Goal: Transaction & Acquisition: Purchase product/service

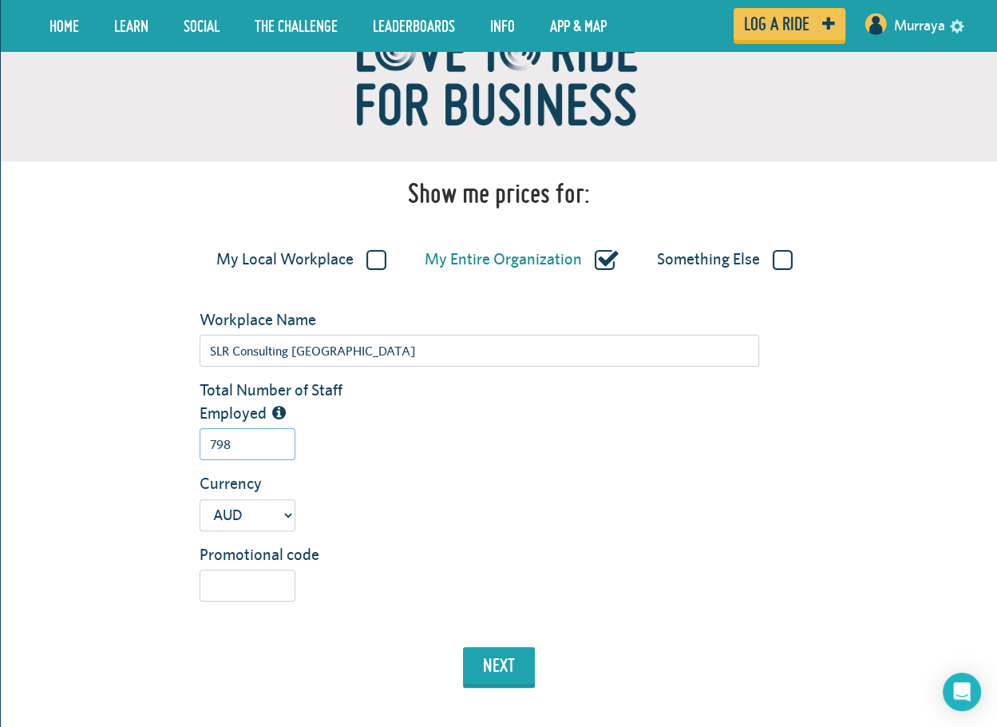
click at [250, 451] on input "798" at bounding box center [248, 444] width 96 height 32
type input "7"
type input "619"
click at [533, 664] on button "next" at bounding box center [499, 665] width 72 height 37
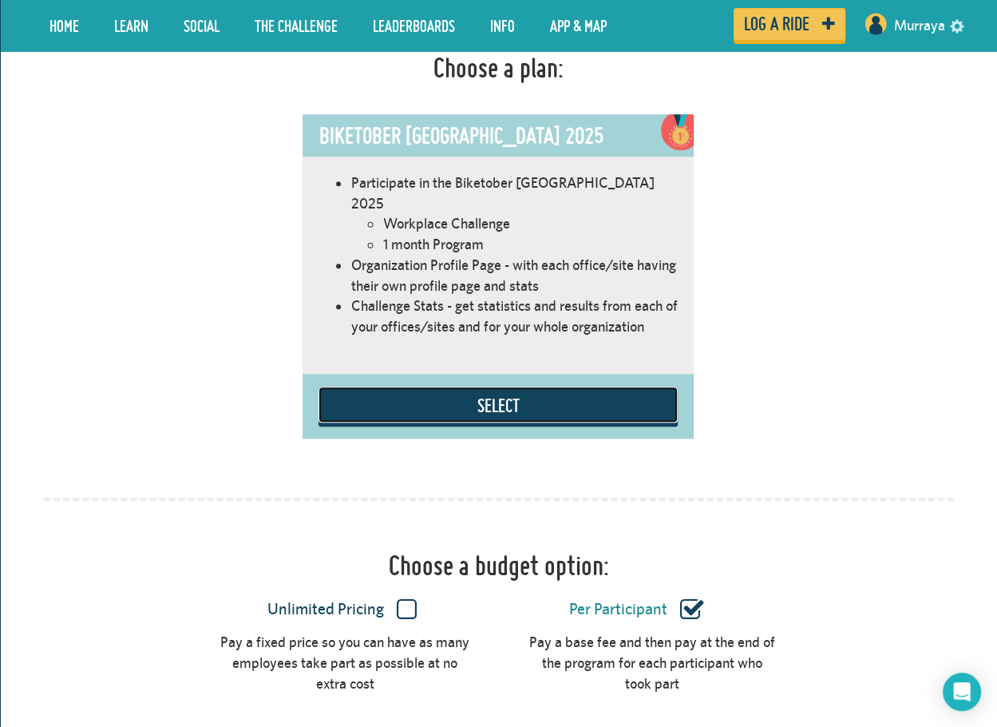
click at [526, 386] on button "Select" at bounding box center [498, 404] width 359 height 36
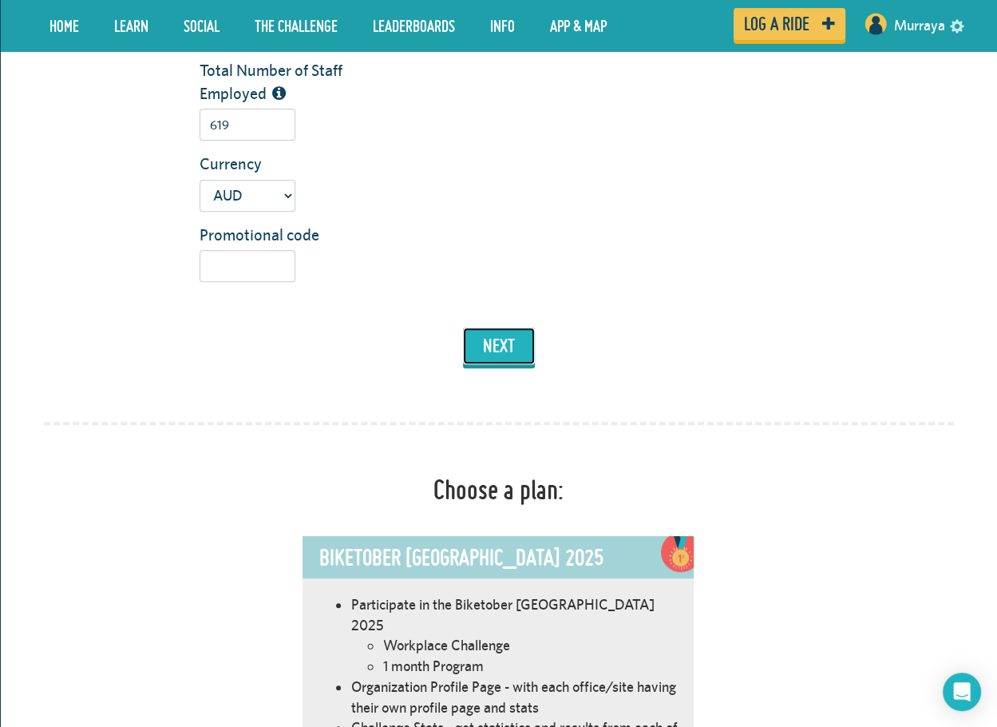
click at [498, 346] on button "next" at bounding box center [499, 345] width 72 height 37
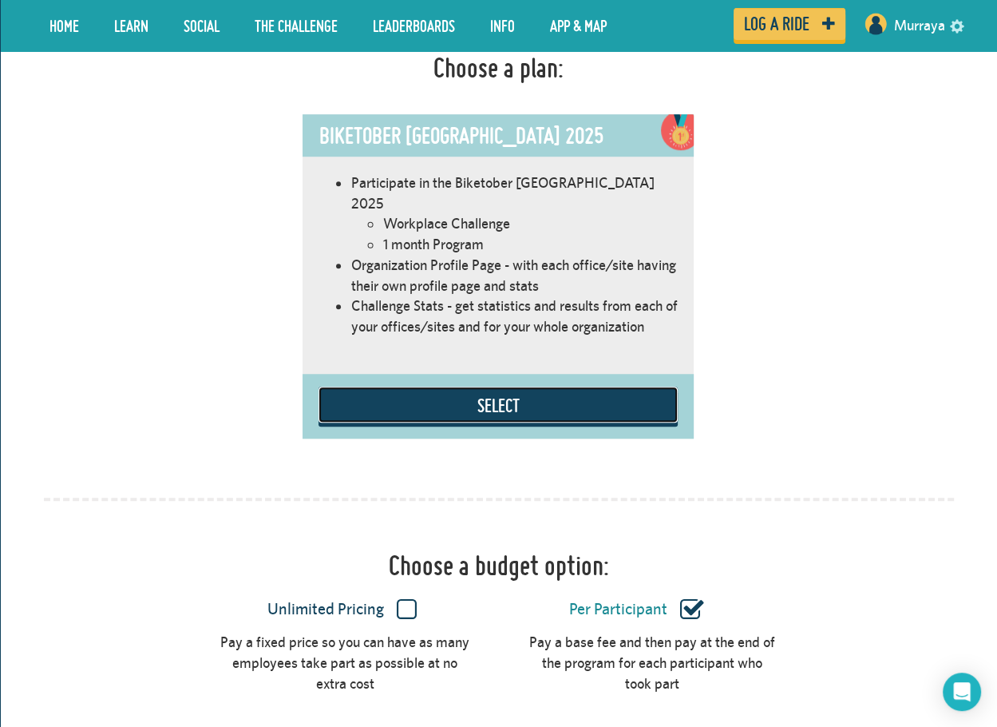
click at [508, 386] on button "Select" at bounding box center [498, 404] width 359 height 36
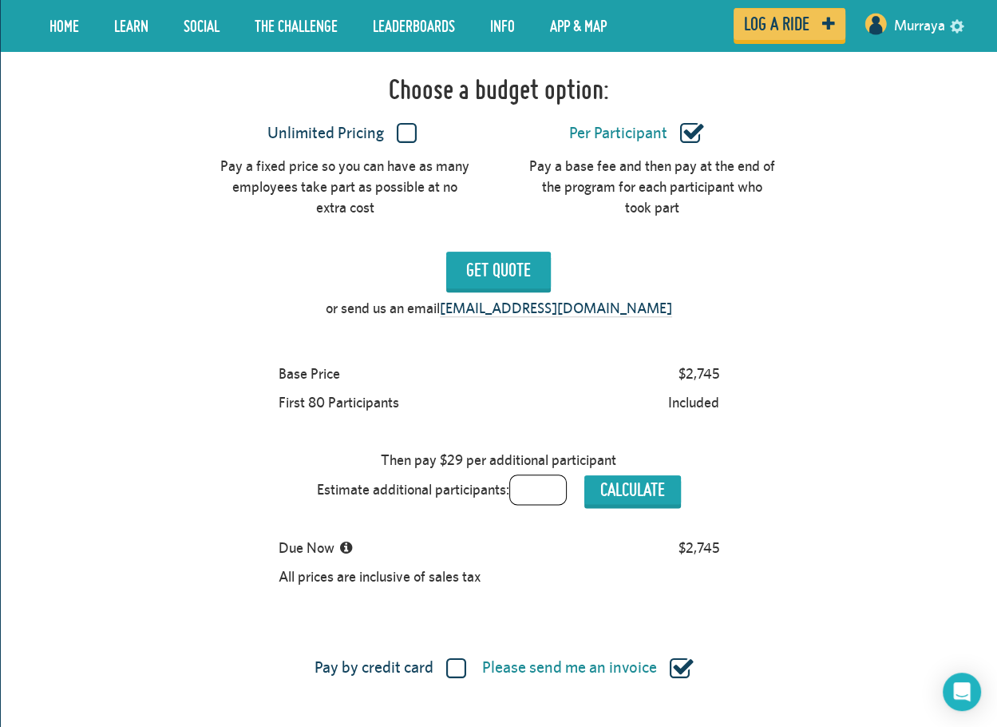
scroll to position [1377, 0]
click at [399, 122] on label "Unlimited Pricing" at bounding box center [341, 132] width 249 height 21
click at [0, 0] on input "Unlimited Pricing" at bounding box center [0, 0] width 0 height 0
click at [522, 251] on input "Get Quote" at bounding box center [498, 269] width 105 height 37
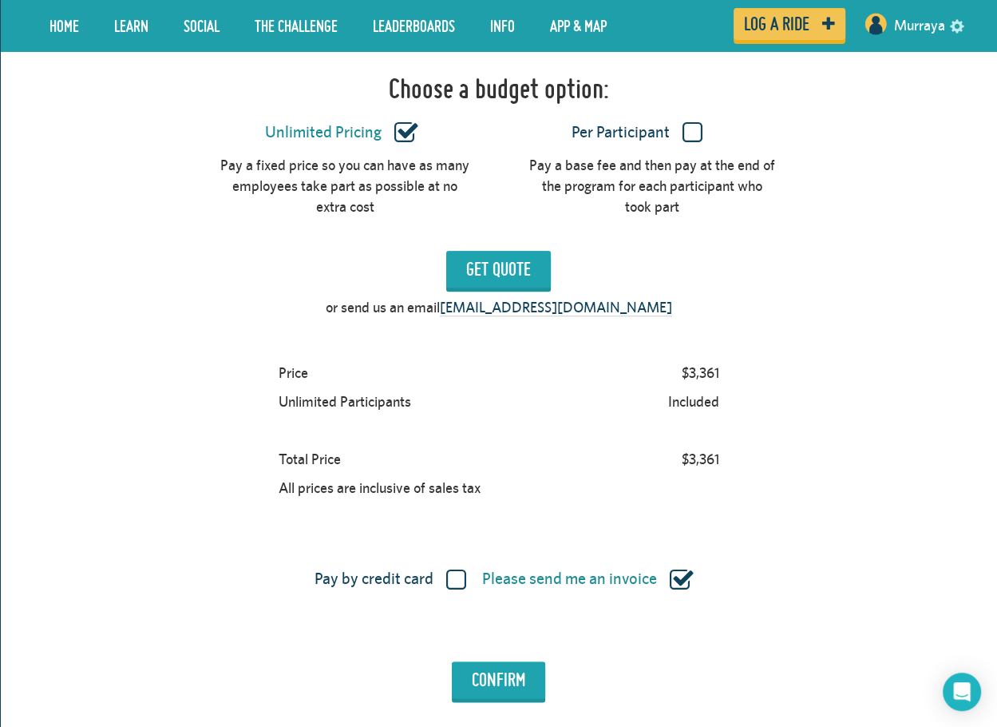
drag, startPoint x: 747, startPoint y: 371, endPoint x: 715, endPoint y: 381, distance: 33.3
click at [740, 375] on div "Price $3,361 Unlimited Participants Included Total Price $3,361 All prices are …" at bounding box center [499, 431] width 910 height 144
drag, startPoint x: 715, startPoint y: 381, endPoint x: 668, endPoint y: 353, distance: 54.8
click at [668, 359] on div "Price $3,361 Unlimited Participants Included Total Price $3,361 All prices are …" at bounding box center [498, 431] width 455 height 144
click at [698, 387] on div "Included" at bounding box center [693, 401] width 65 height 29
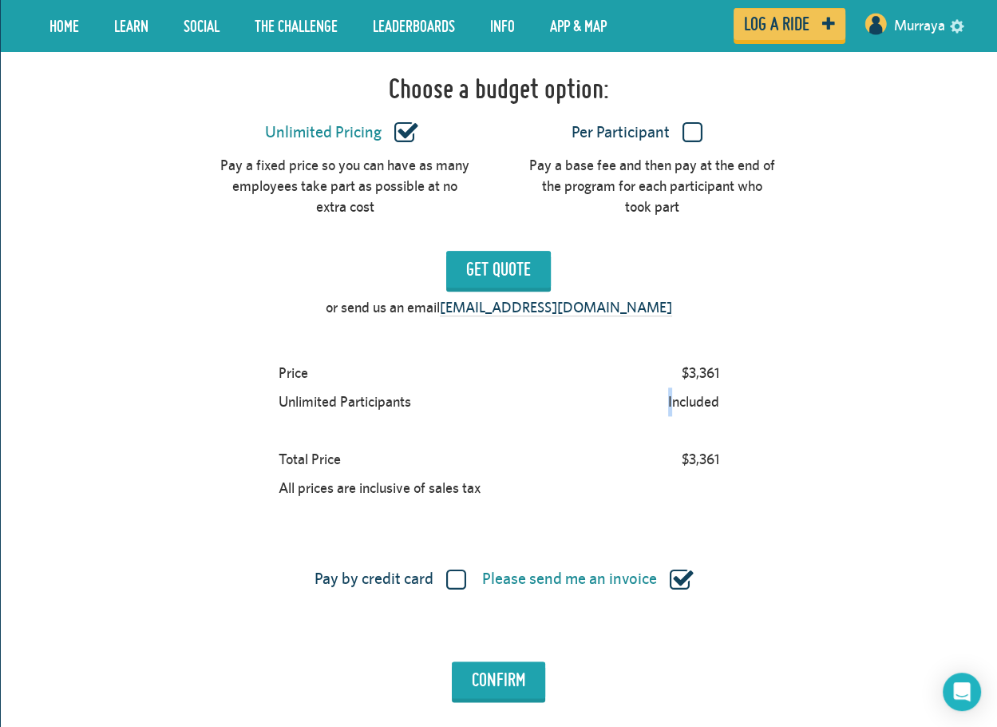
drag, startPoint x: 699, startPoint y: 353, endPoint x: 669, endPoint y: 379, distance: 39.6
click at [669, 387] on div "Included" at bounding box center [693, 401] width 65 height 29
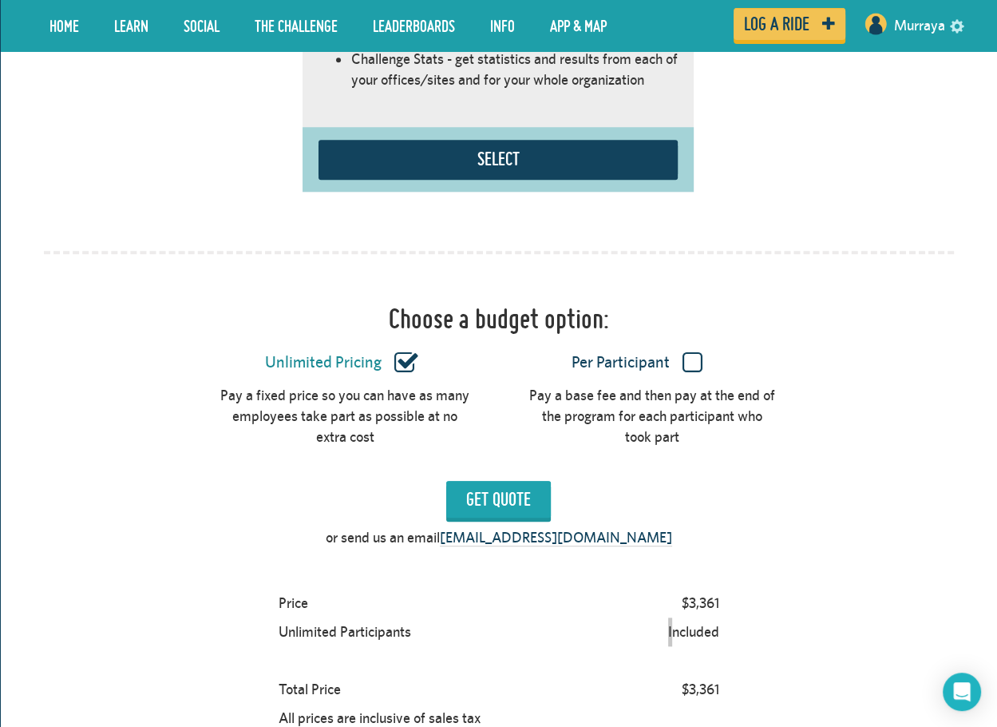
scroll to position [898, 0]
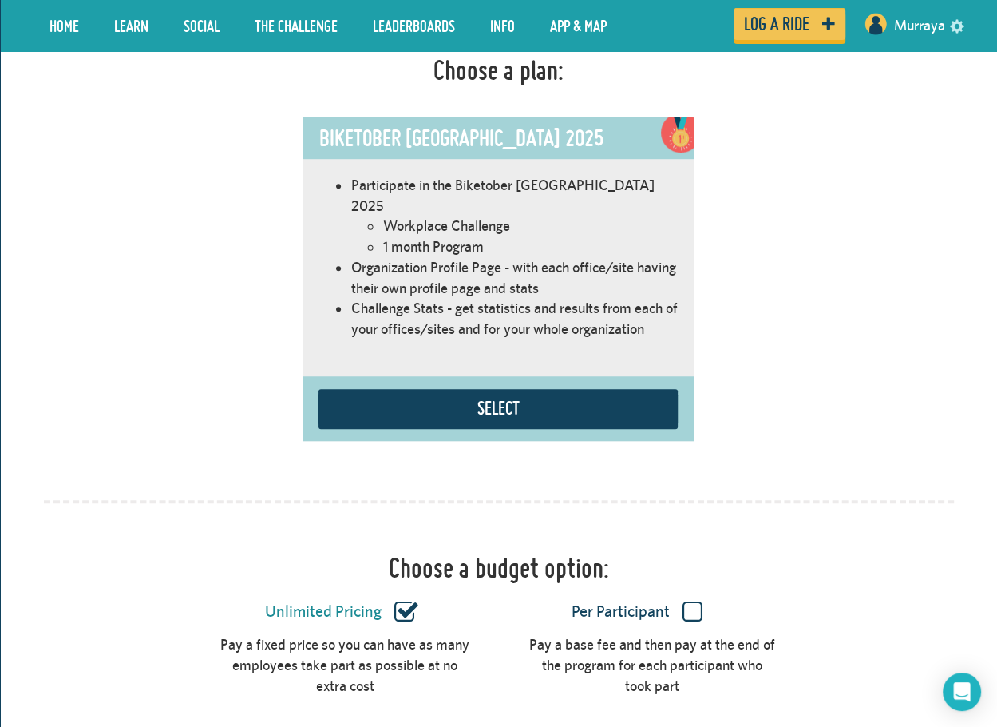
click at [409, 601] on label "Unlimited Pricing" at bounding box center [341, 611] width 249 height 21
click at [0, 0] on input "Unlimited Pricing" at bounding box center [0, 0] width 0 height 0
click at [668, 603] on div "Unlimited Pricing Per Participant" at bounding box center [499, 612] width 934 height 43
click at [682, 601] on label "Per Participant" at bounding box center [637, 611] width 249 height 21
click at [0, 0] on input "Per Participant" at bounding box center [0, 0] width 0 height 0
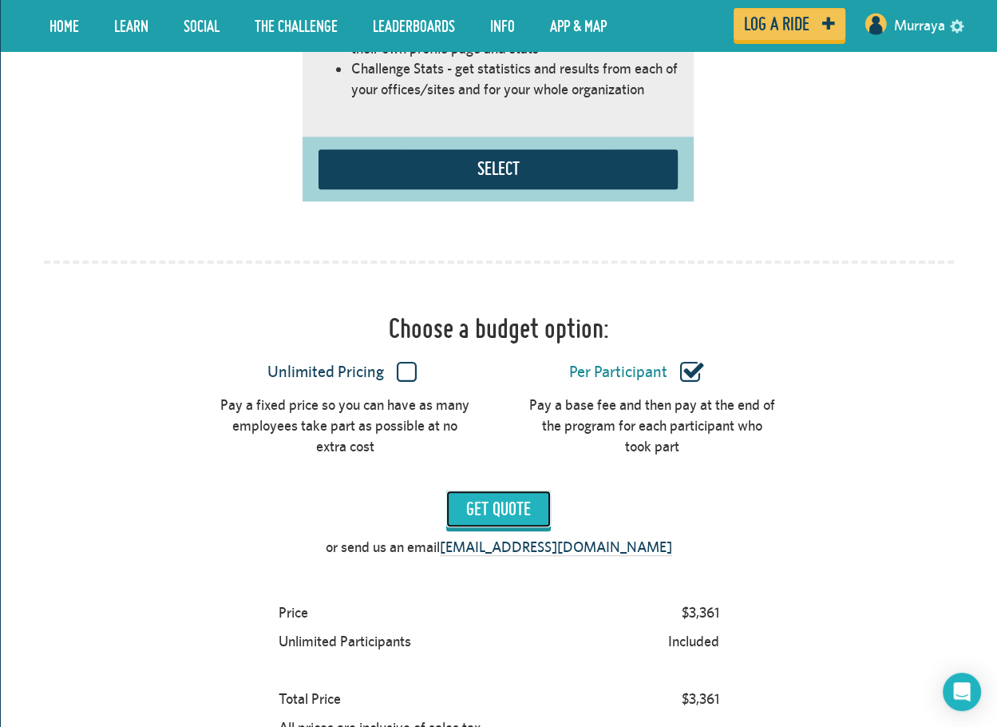
click at [480, 490] on input "Get Quote" at bounding box center [498, 508] width 105 height 37
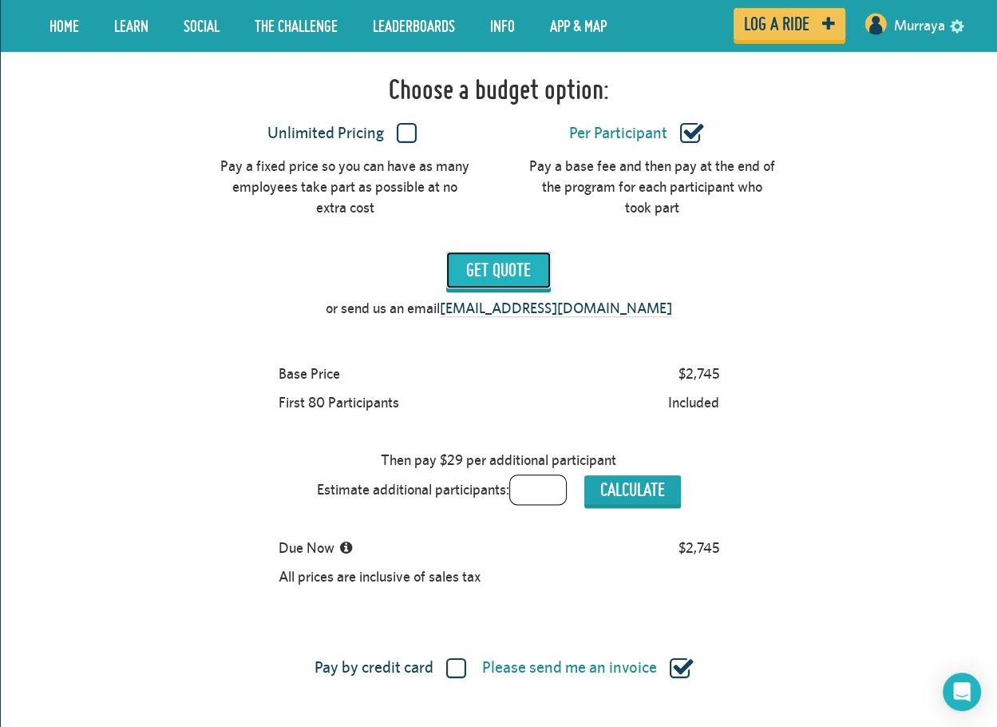
scroll to position [1377, 0]
click at [669, 359] on div "Base Price $2,745" at bounding box center [498, 373] width 455 height 29
click at [725, 387] on div "Included" at bounding box center [693, 401] width 65 height 29
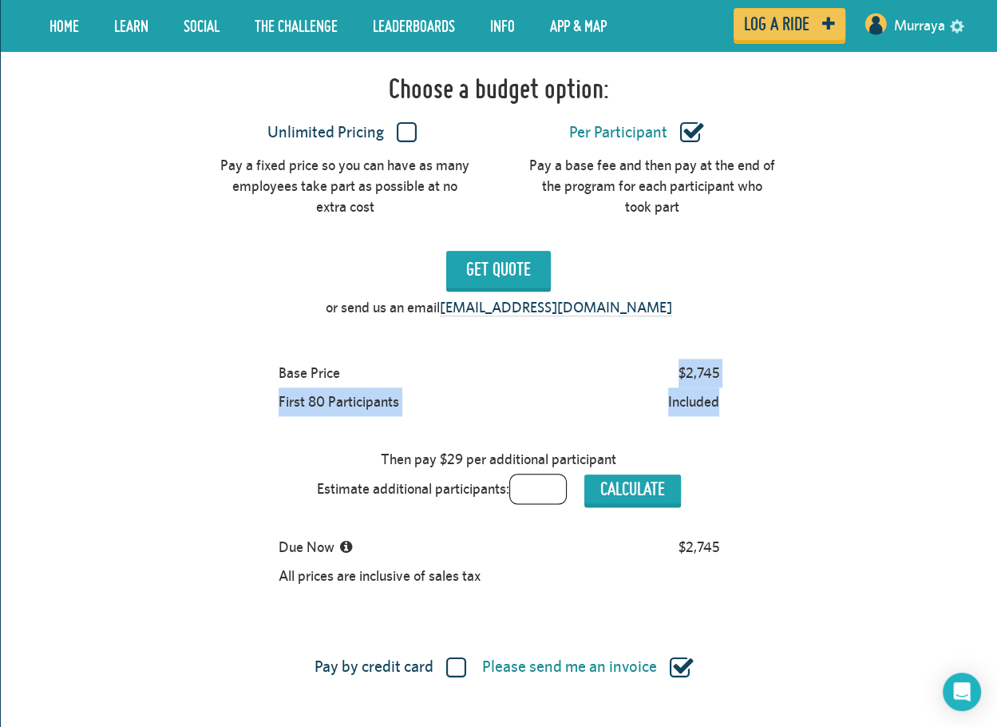
drag, startPoint x: 689, startPoint y: 368, endPoint x: 671, endPoint y: 356, distance: 21.9
click at [671, 359] on div "Base Price $2,745 First 80 Participants Included Then pay $29 per additional pa…" at bounding box center [498, 475] width 455 height 232
click at [690, 359] on div "$2,745" at bounding box center [699, 373] width 55 height 29
drag, startPoint x: 726, startPoint y: 352, endPoint x: 671, endPoint y: 352, distance: 55.1
click at [671, 359] on div "Base Price $2,745 First 80 Participants Included Then pay $29 per additional pa…" at bounding box center [499, 475] width 910 height 232
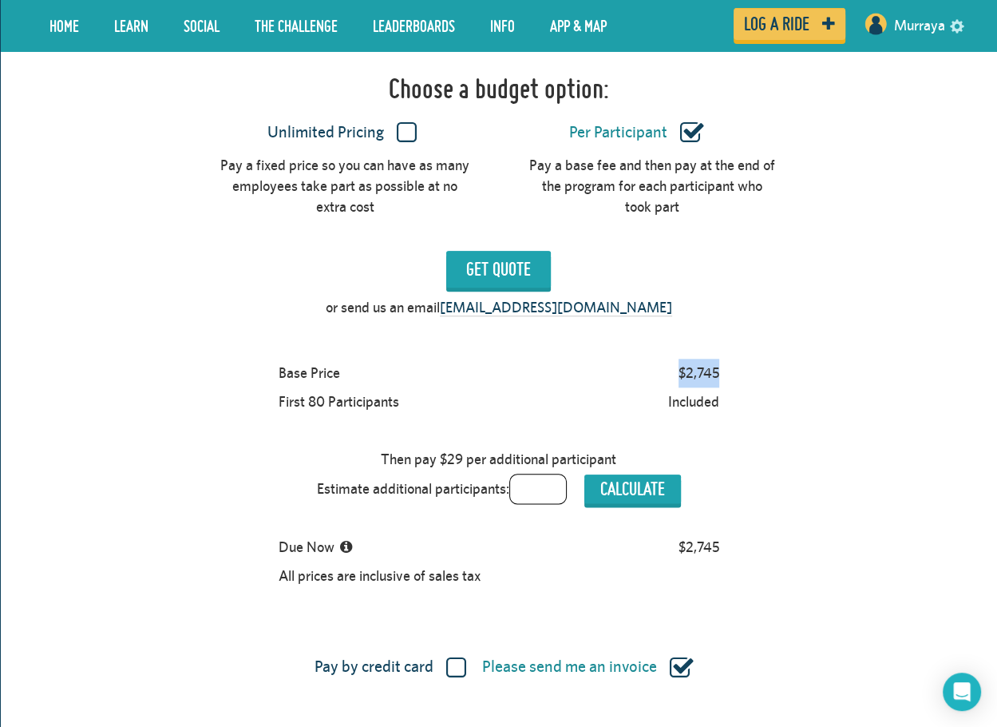
copy div "$2,745"
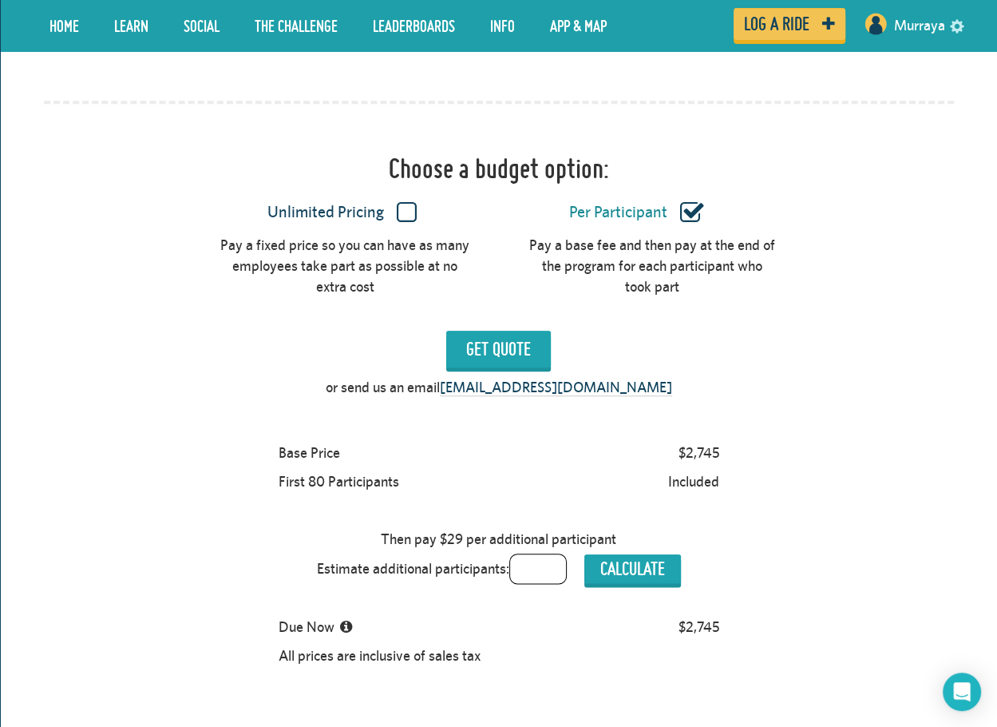
click at [410, 202] on label "Unlimited Pricing" at bounding box center [341, 212] width 249 height 21
click at [0, 0] on input "Unlimited Pricing" at bounding box center [0, 0] width 0 height 0
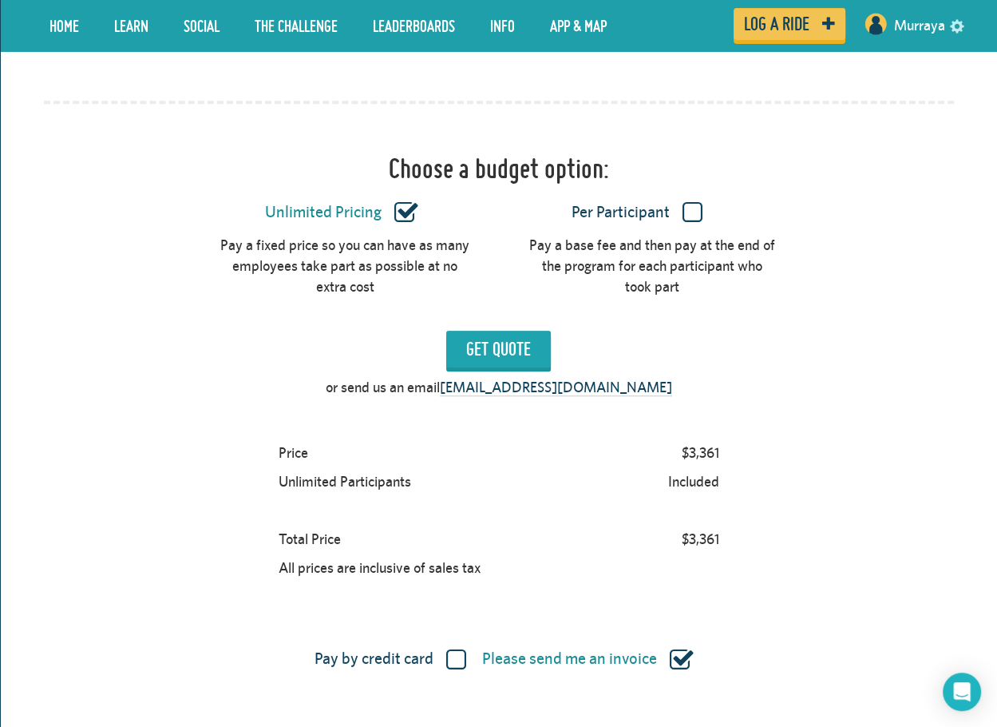
click at [707, 235] on div "Pay a base fee and then pay at the end of the program for each participant who …" at bounding box center [652, 265] width 249 height 61
click at [698, 202] on label "Per Participant" at bounding box center [637, 212] width 249 height 21
click at [0, 0] on input "Per Participant" at bounding box center [0, 0] width 0 height 0
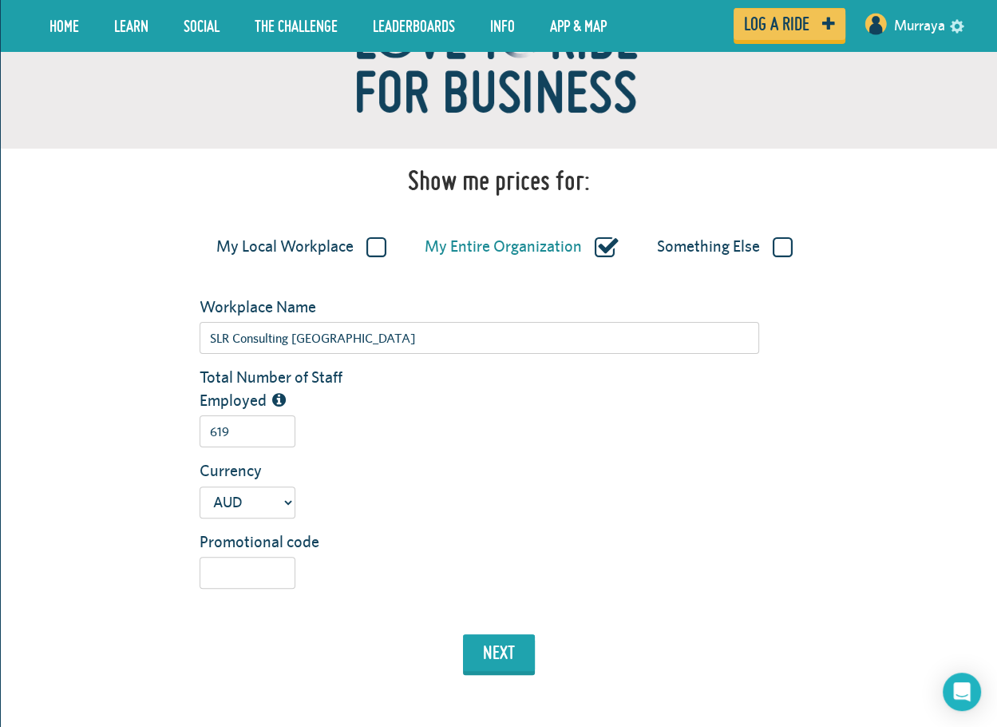
scroll to position [0, 0]
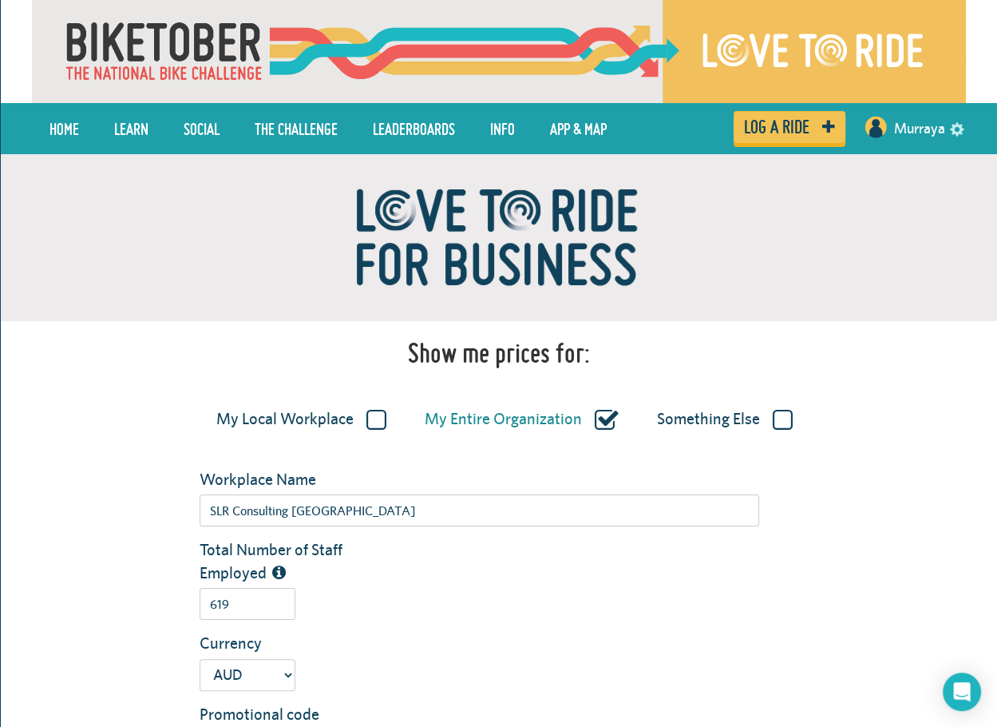
drag, startPoint x: 309, startPoint y: 294, endPoint x: 173, endPoint y: 215, distance: 157.1
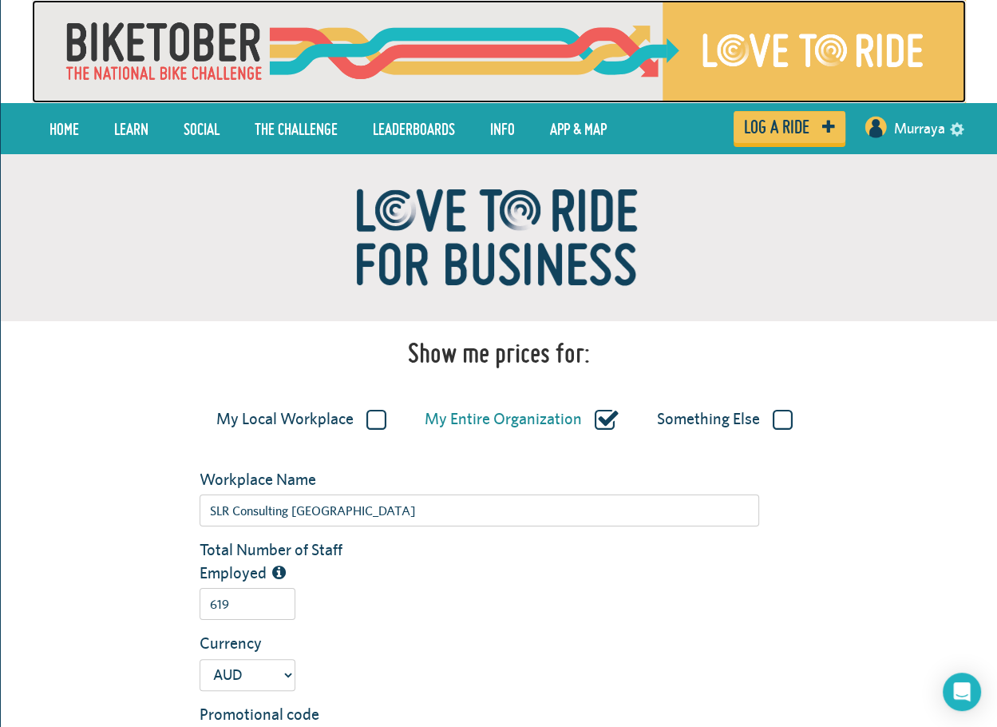
drag, startPoint x: 173, startPoint y: 215, endPoint x: 326, endPoint y: 68, distance: 211.8
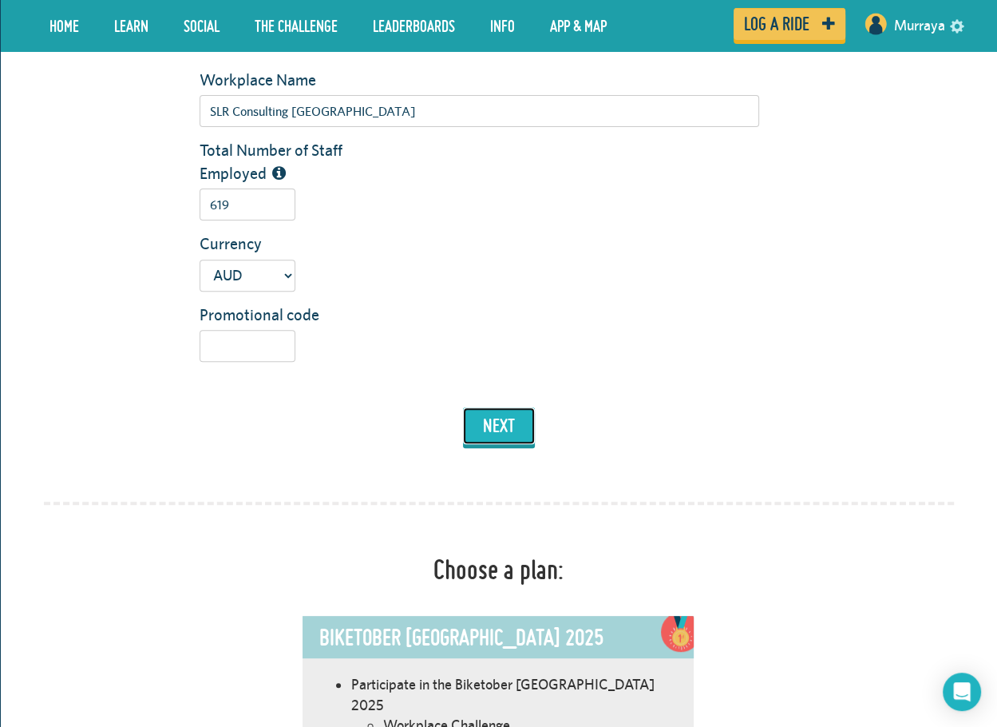
click at [498, 429] on button "next" at bounding box center [499, 425] width 72 height 37
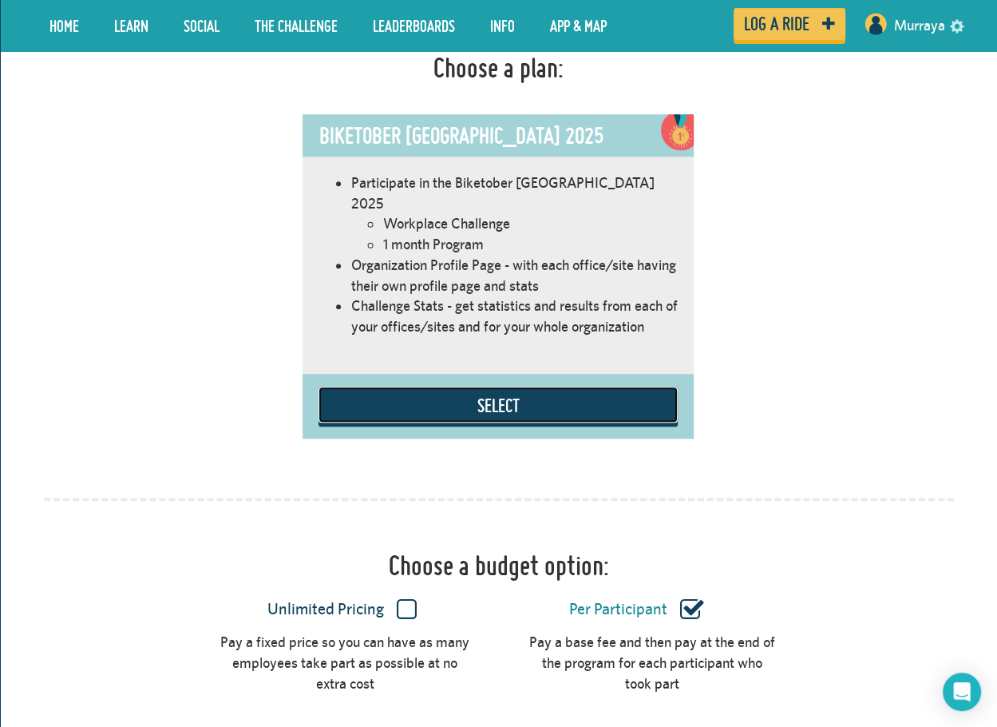
click at [507, 390] on button "Select" at bounding box center [498, 404] width 359 height 36
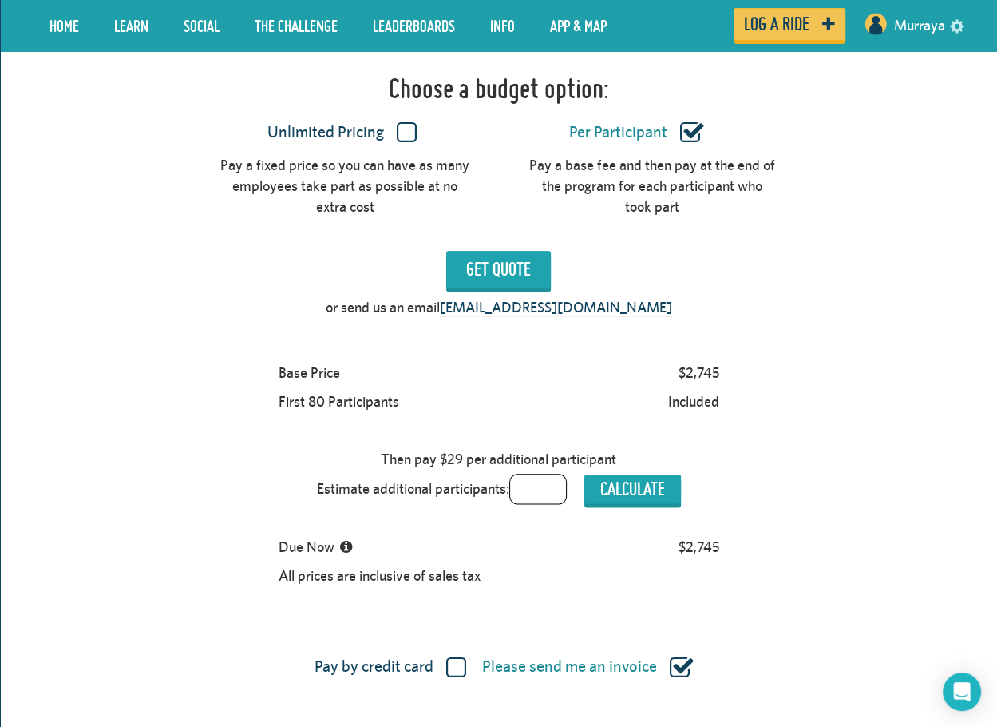
click at [403, 122] on label "Unlimited Pricing" at bounding box center [341, 132] width 249 height 21
click at [0, 0] on input "Unlimited Pricing" at bounding box center [0, 0] width 0 height 0
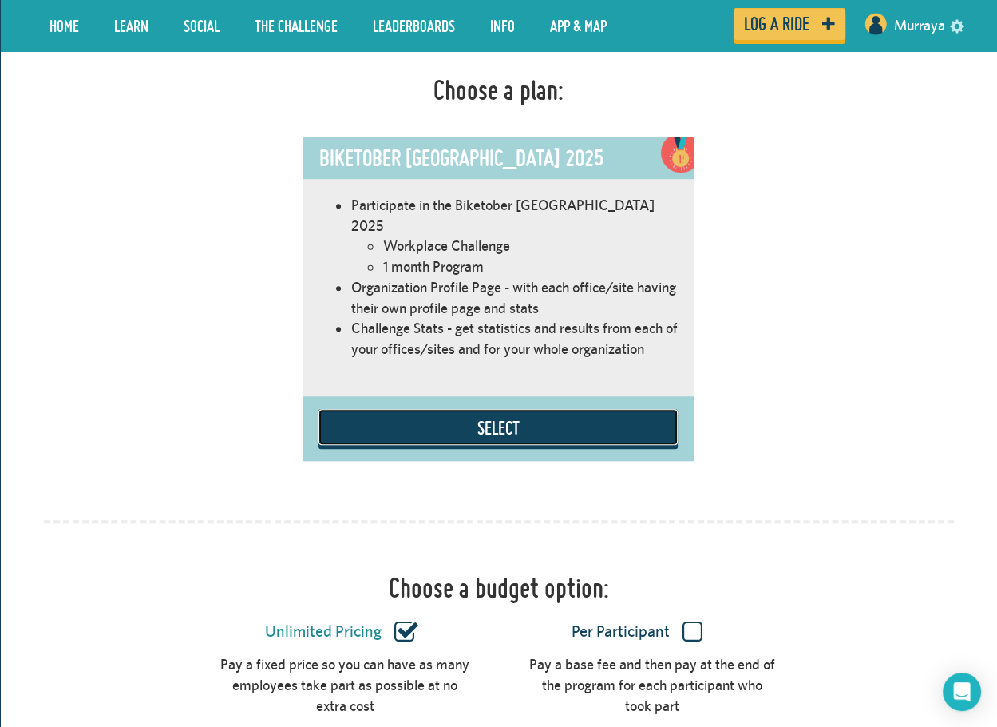
click at [559, 416] on button "Select" at bounding box center [498, 427] width 359 height 36
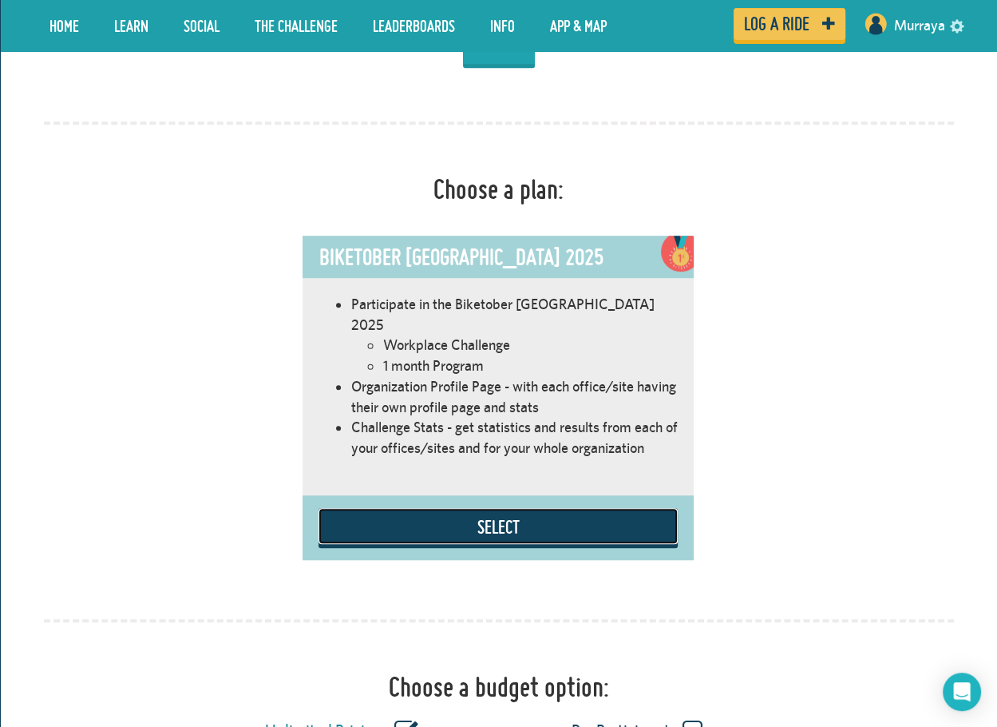
scroll to position [978, 0]
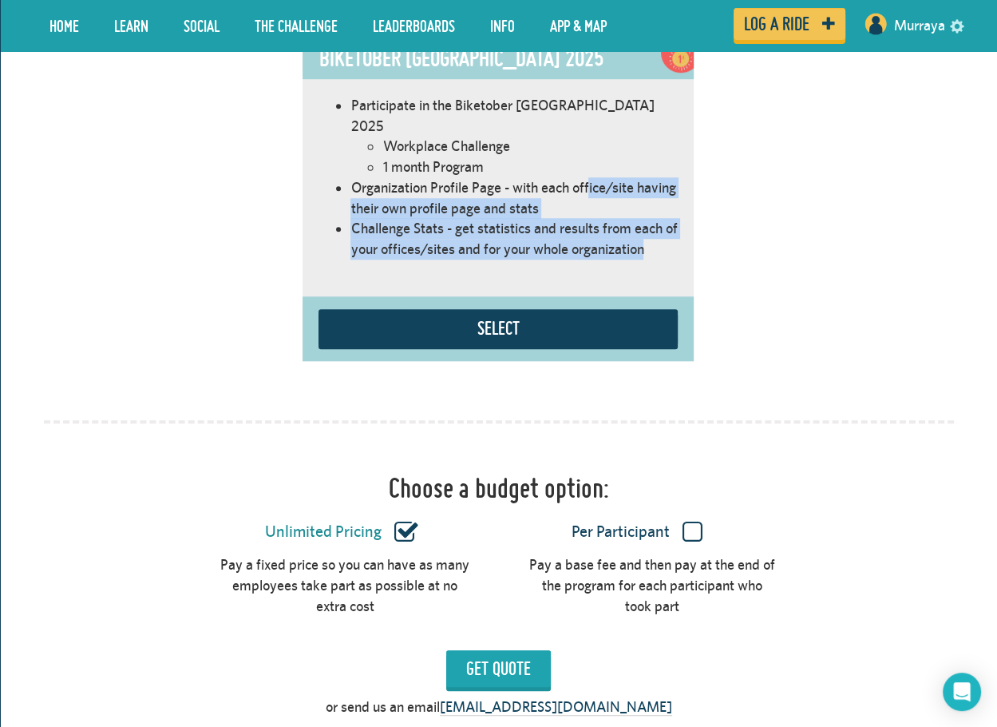
drag, startPoint x: 665, startPoint y: 220, endPoint x: 589, endPoint y: 159, distance: 97.6
click at [589, 160] on ul "Participate in the Biketober Australia 2025 Workplace Challenge 1 month Program…" at bounding box center [498, 177] width 359 height 164
click at [612, 218] on li "Challenge Stats - get statistics and results from each of your offices/sites an…" at bounding box center [514, 238] width 327 height 41
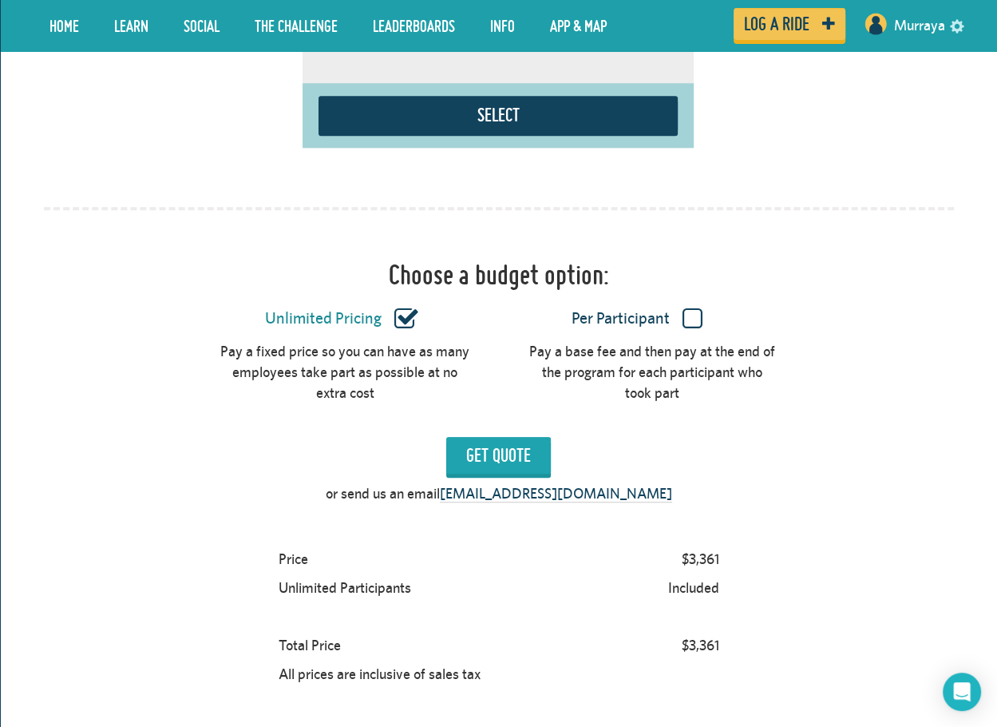
scroll to position [1218, 0]
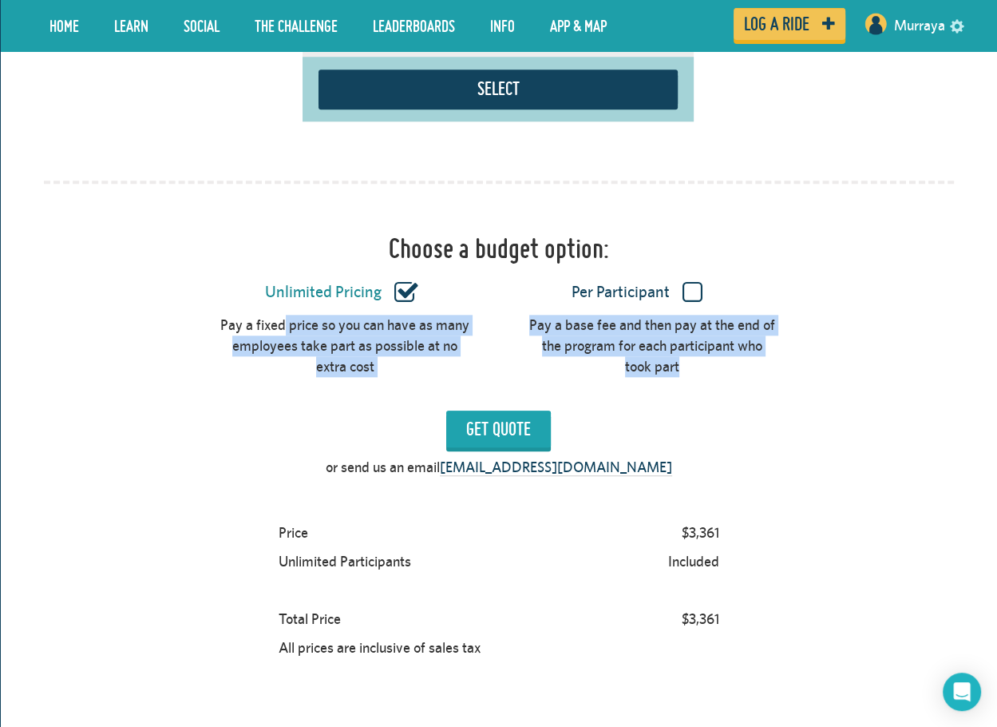
drag, startPoint x: 414, startPoint y: 364, endPoint x: 216, endPoint y: 299, distance: 207.8
click at [216, 299] on div "Choose a budget option: Unlimited Pricing Per Participant Pay a fixed price so …" at bounding box center [499, 523] width 910 height 687
click at [351, 327] on div "Pay a fixed price so you can have as many employees take part as possible at no…" at bounding box center [344, 345] width 249 height 61
drag, startPoint x: 360, startPoint y: 365, endPoint x: 430, endPoint y: 331, distance: 77.9
click at [326, 326] on div "Choose a budget option: Unlimited Pricing Per Participant Pay a fixed price so …" at bounding box center [499, 523] width 910 height 687
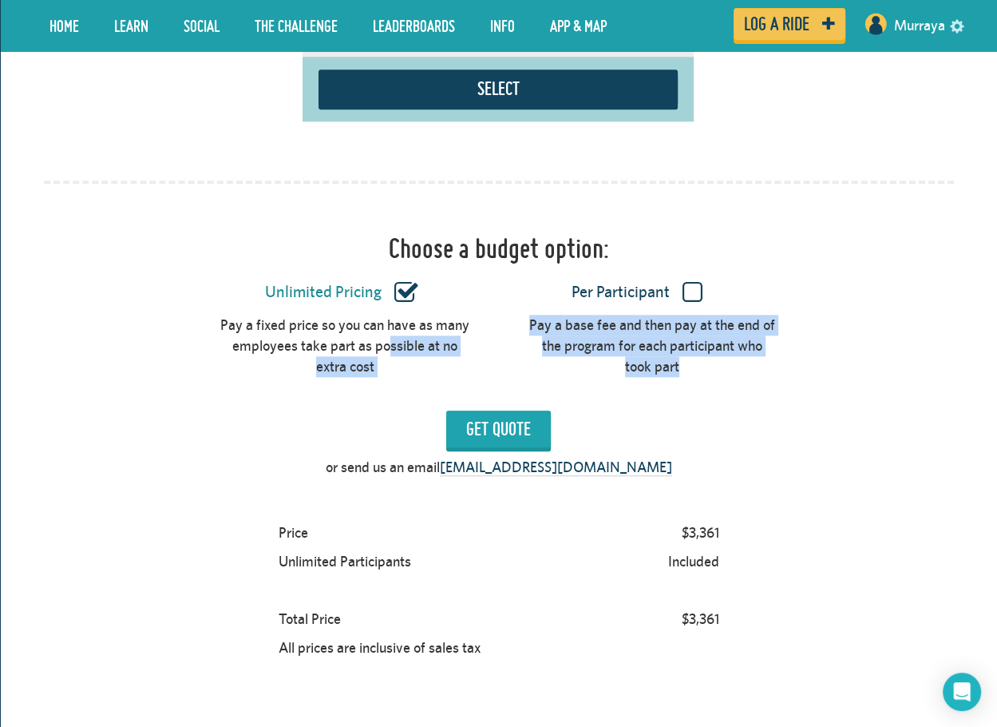
click at [230, 457] on div "or send us an email hello@lovetoride.net" at bounding box center [499, 471] width 934 height 29
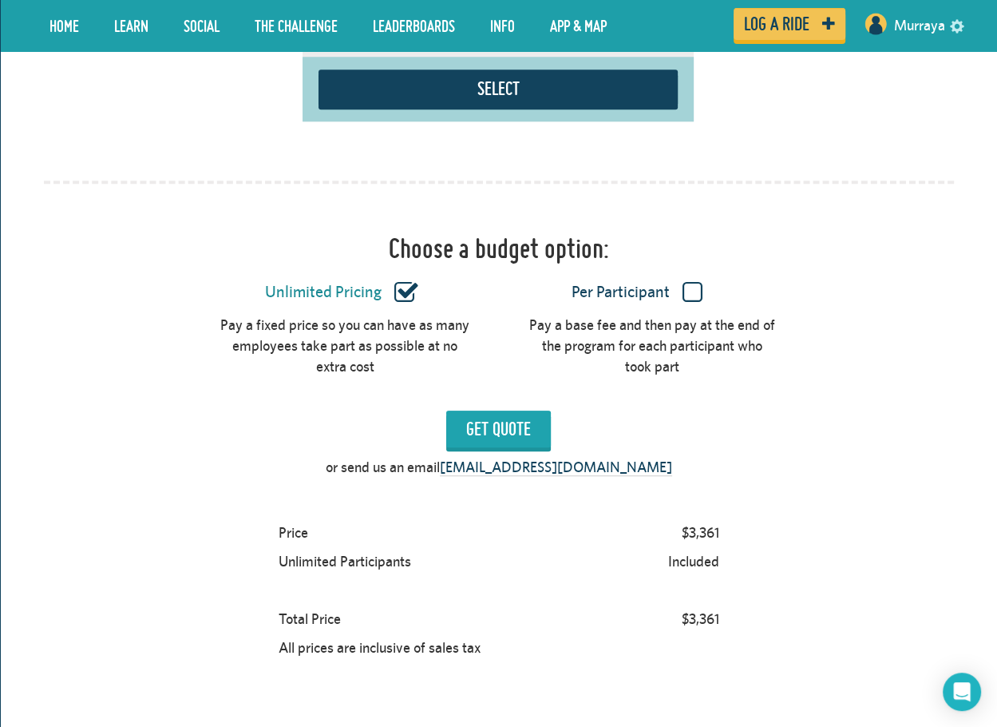
click at [696, 282] on label "Per Participant" at bounding box center [637, 292] width 249 height 21
click at [0, 0] on input "Per Participant" at bounding box center [0, 0] width 0 height 0
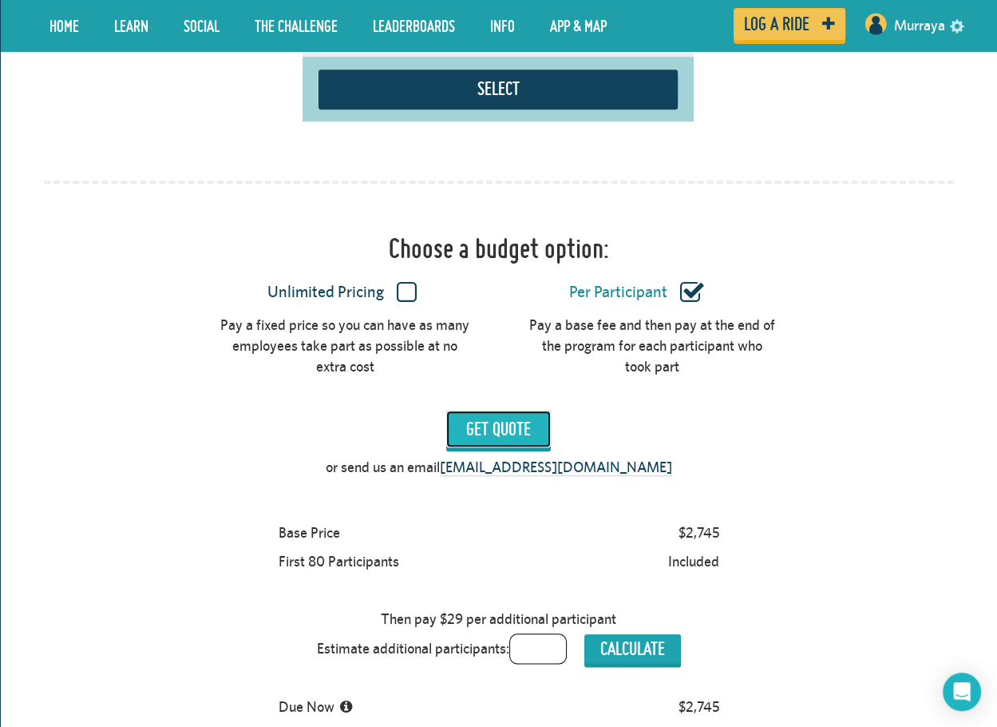
click at [514, 415] on input "Get Quote" at bounding box center [498, 428] width 105 height 37
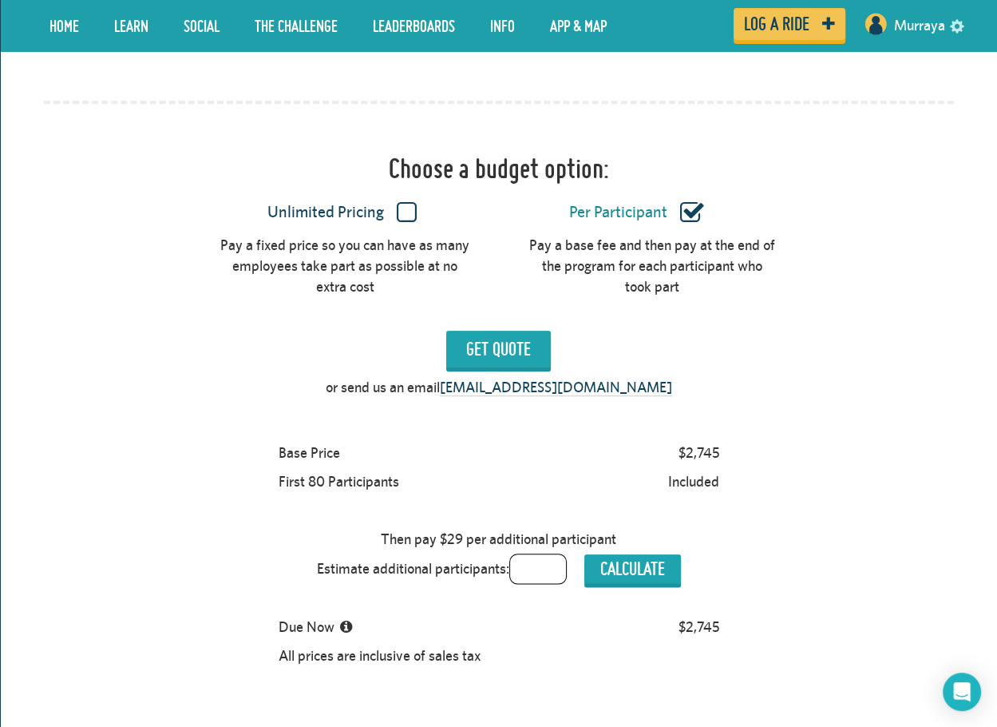
click at [160, 438] on div "Base Price $2,745 First 80 Participants Included Then pay $29 per additional pa…" at bounding box center [499, 554] width 910 height 232
drag, startPoint x: 747, startPoint y: 463, endPoint x: 703, endPoint y: 419, distance: 62.1
click at [703, 438] on div "Base Price $2,745 First 80 Participants Included Then pay $29 per additional pa…" at bounding box center [499, 554] width 910 height 232
click at [747, 464] on div "Base Price $2,745 First 80 Participants Included Then pay $29 per additional pa…" at bounding box center [499, 554] width 910 height 232
click at [725, 467] on div "Included" at bounding box center [693, 481] width 65 height 29
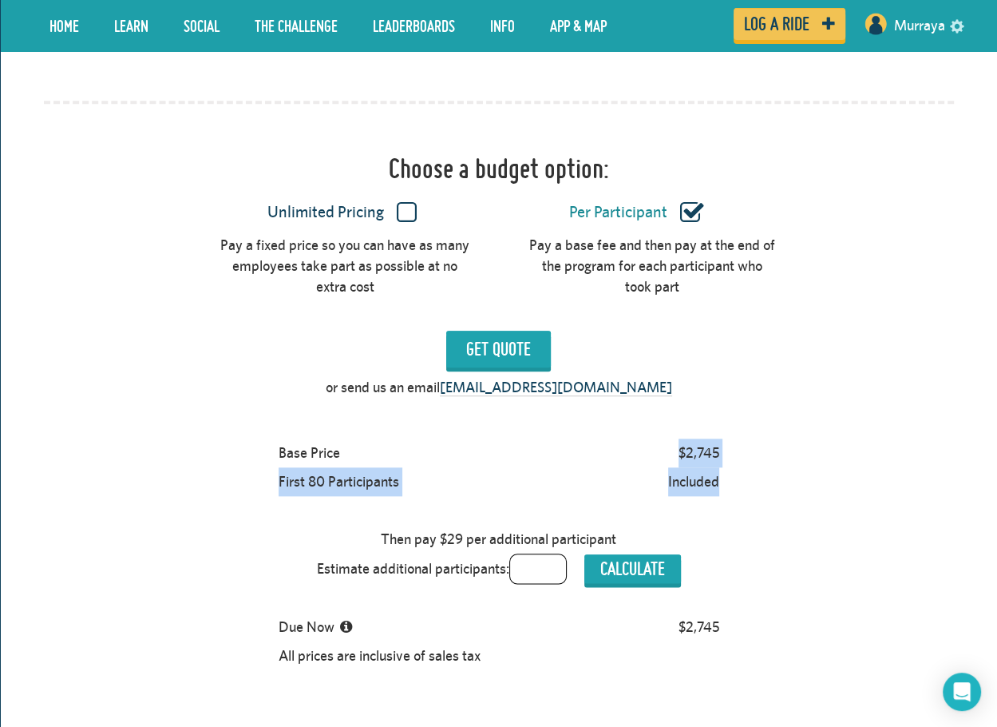
drag, startPoint x: 745, startPoint y: 459, endPoint x: 679, endPoint y: 435, distance: 70.5
click at [679, 438] on div "Base Price $2,745 First 80 Participants Included Then pay $29 per additional pa…" at bounding box center [499, 554] width 910 height 232
click at [722, 467] on div "Included" at bounding box center [693, 481] width 65 height 29
drag, startPoint x: 725, startPoint y: 460, endPoint x: 254, endPoint y: 430, distance: 472.1
click at [254, 438] on div "Base Price $2,745 First 80 Participants Included Then pay $29 per additional pa…" at bounding box center [499, 554] width 910 height 232
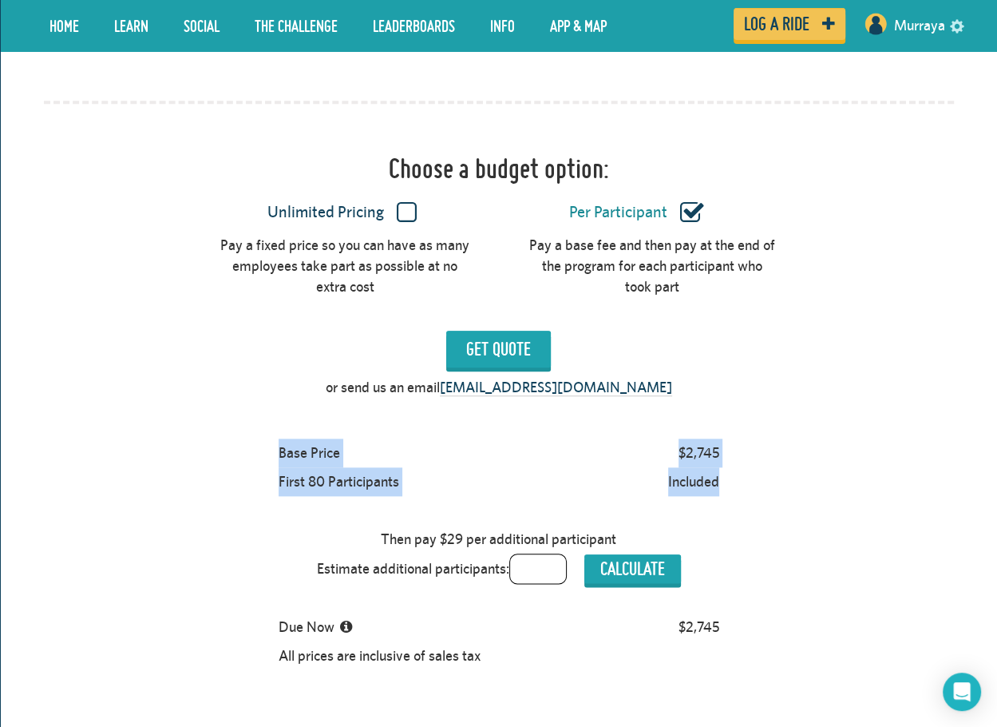
click at [545, 467] on div at bounding box center [533, 481] width 255 height 29
drag, startPoint x: 707, startPoint y: 274, endPoint x: 533, endPoint y: 213, distance: 184.4
click at [533, 213] on div "Choose a budget option: Unlimited Pricing Per Participant Pay a fixed price so …" at bounding box center [499, 488] width 910 height 775
click at [642, 264] on div "Pay a base fee and then pay at the end of the program for each participant who …" at bounding box center [652, 265] width 249 height 61
click at [834, 380] on div "or send us an email hello@lovetoride.net" at bounding box center [499, 391] width 934 height 29
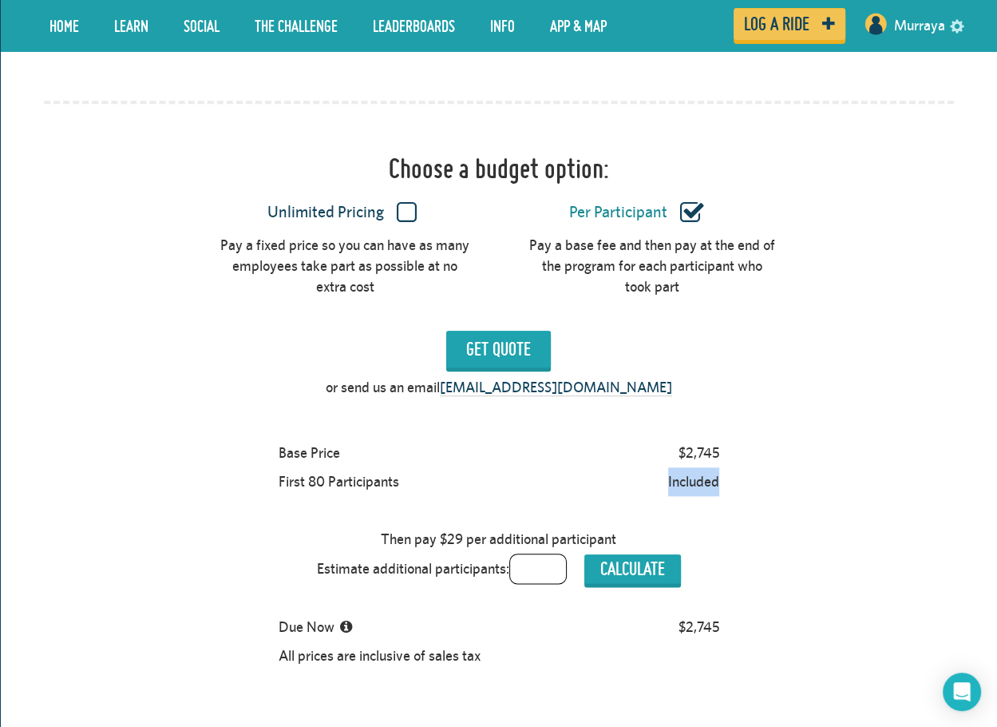
drag, startPoint x: 739, startPoint y: 451, endPoint x: 616, endPoint y: 466, distance: 123.8
click at [616, 466] on div "Base Price $2,745 First 80 Participants Included Then pay $29 per additional pa…" at bounding box center [499, 554] width 910 height 232
drag, startPoint x: 264, startPoint y: 461, endPoint x: 752, endPoint y: 466, distance: 487.9
click at [752, 466] on div "Base Price $2,745 First 80 Participants Included Then pay $29 per additional pa…" at bounding box center [499, 554] width 910 height 232
click at [712, 467] on div "Included" at bounding box center [693, 481] width 65 height 29
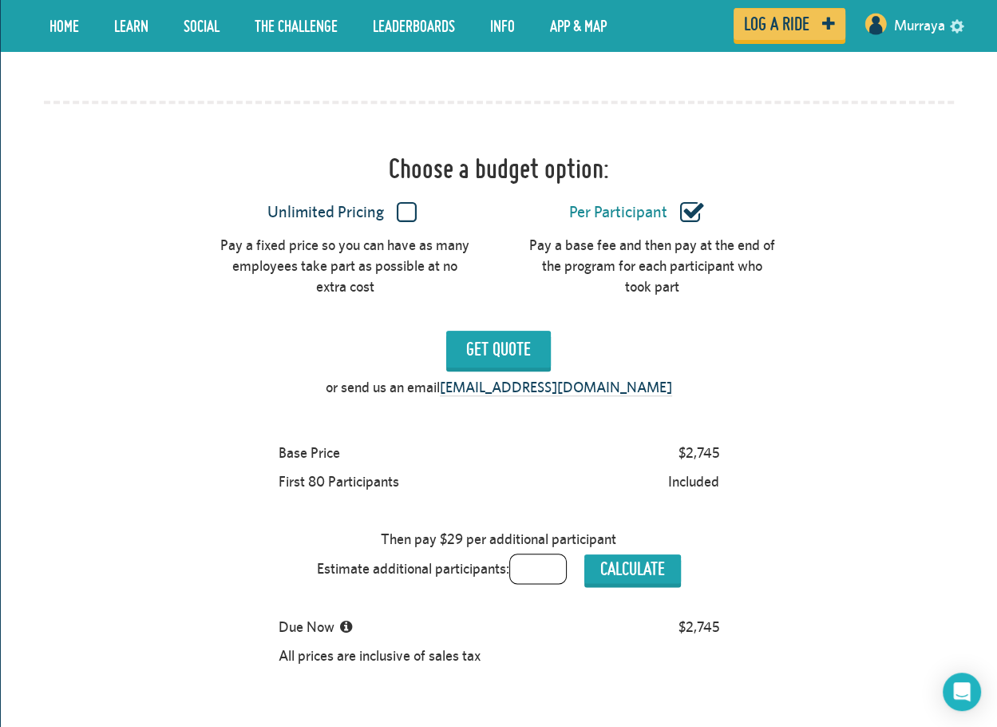
click at [667, 486] on div "Base Price $2,745 First 80 Participants Included Then pay $29 per additional pa…" at bounding box center [498, 554] width 455 height 232
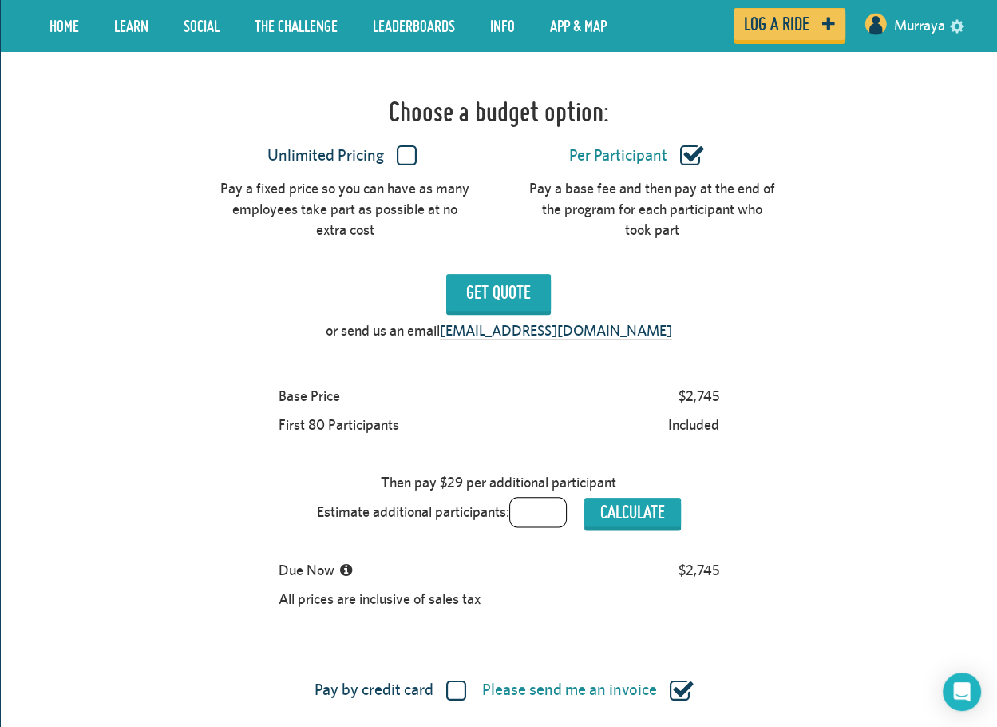
scroll to position [1377, 0]
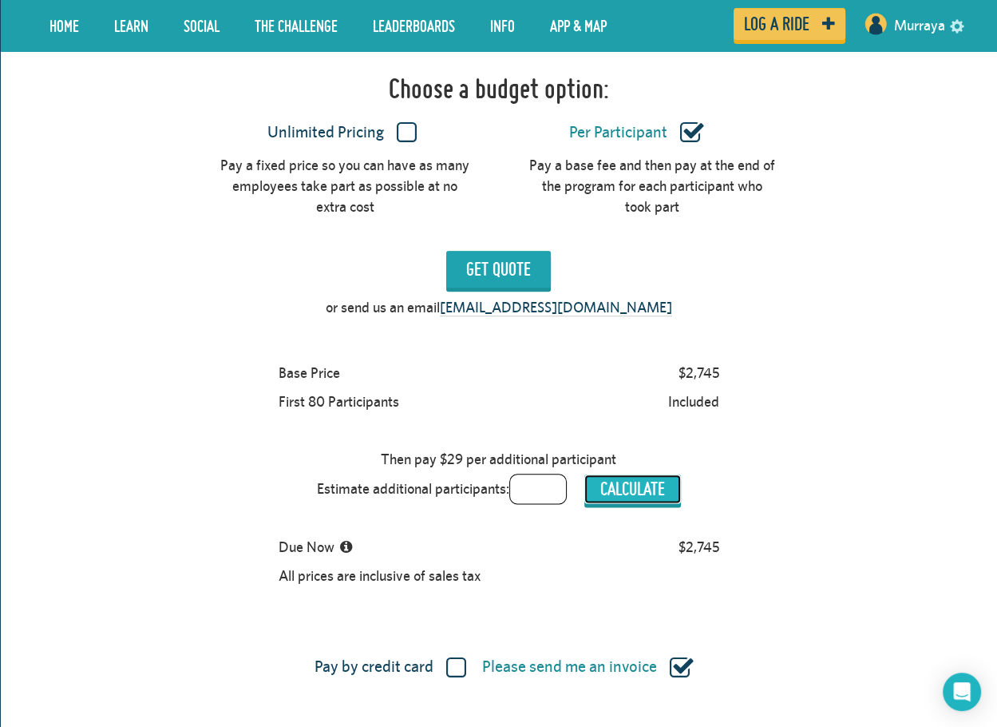
click at [628, 474] on button "Calculate" at bounding box center [633, 488] width 97 height 29
click at [489, 531] on div "Base Price $2,745 First 80 Participants Included Then pay $29 per additional pa…" at bounding box center [498, 475] width 455 height 232
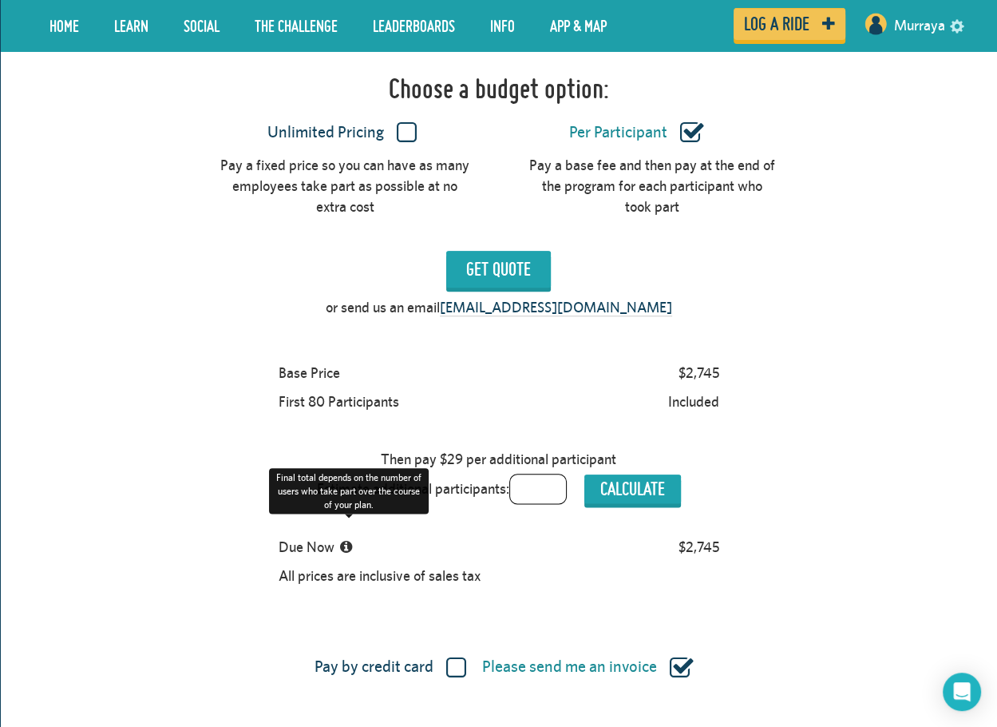
click at [350, 540] on icon at bounding box center [346, 547] width 12 height 14
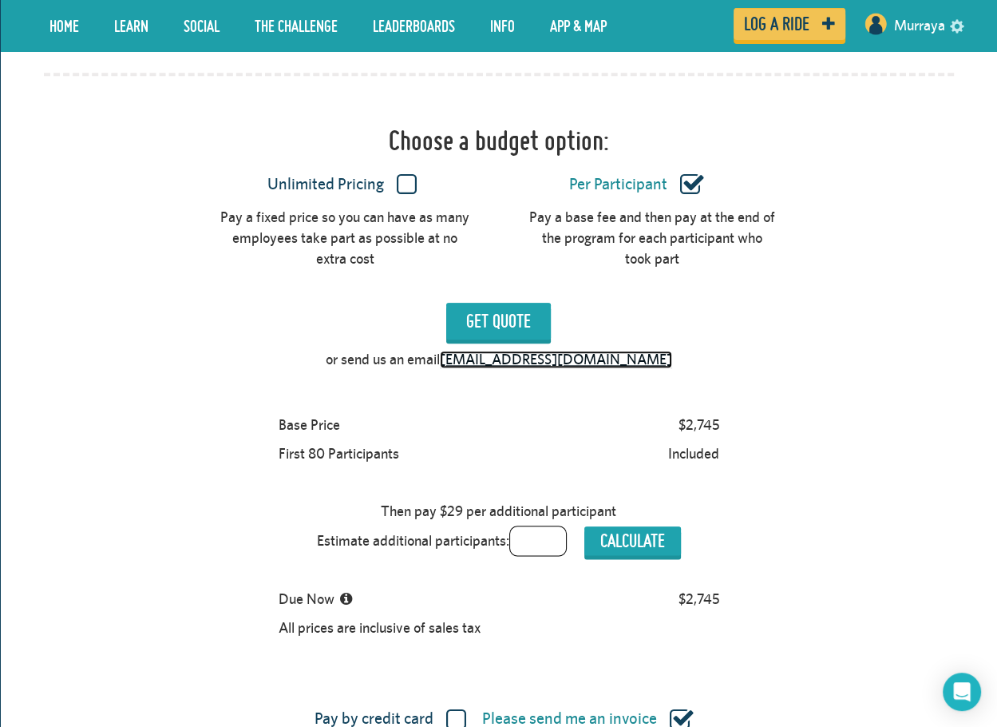
scroll to position [1298, 0]
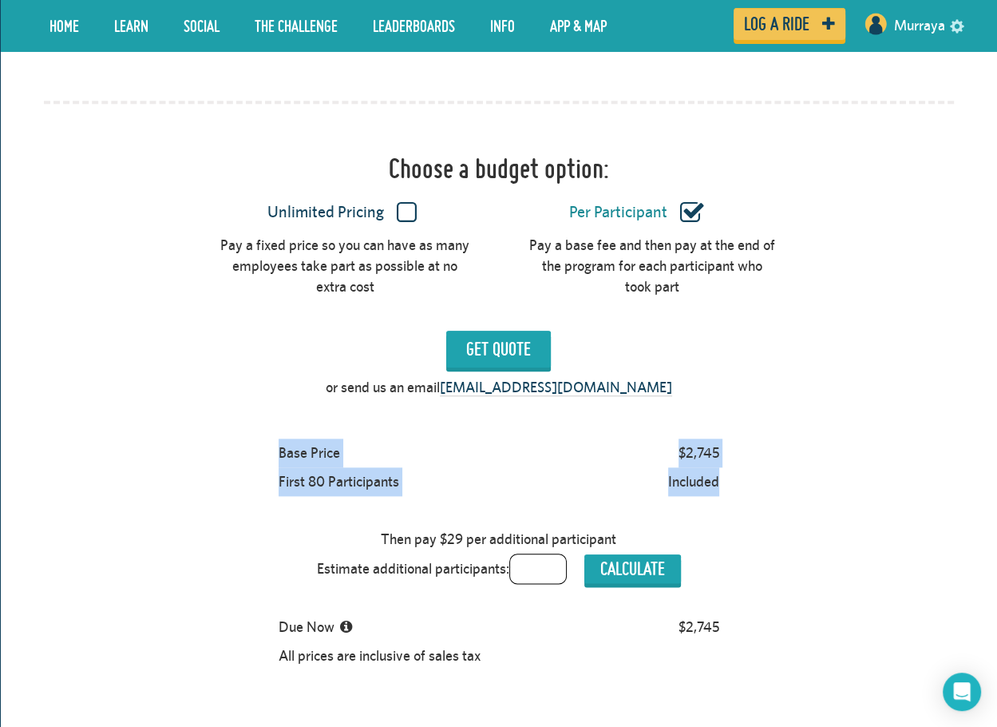
drag, startPoint x: 751, startPoint y: 458, endPoint x: 258, endPoint y: 429, distance: 493.5
click at [258, 438] on div "Base Price $2,745 First 80 Participants Included Then pay $29 per additional pa…" at bounding box center [499, 554] width 910 height 232
copy div "Base Price $2,745 First 80 Participants Included"
click at [882, 335] on div "Get Quote" at bounding box center [499, 354] width 934 height 46
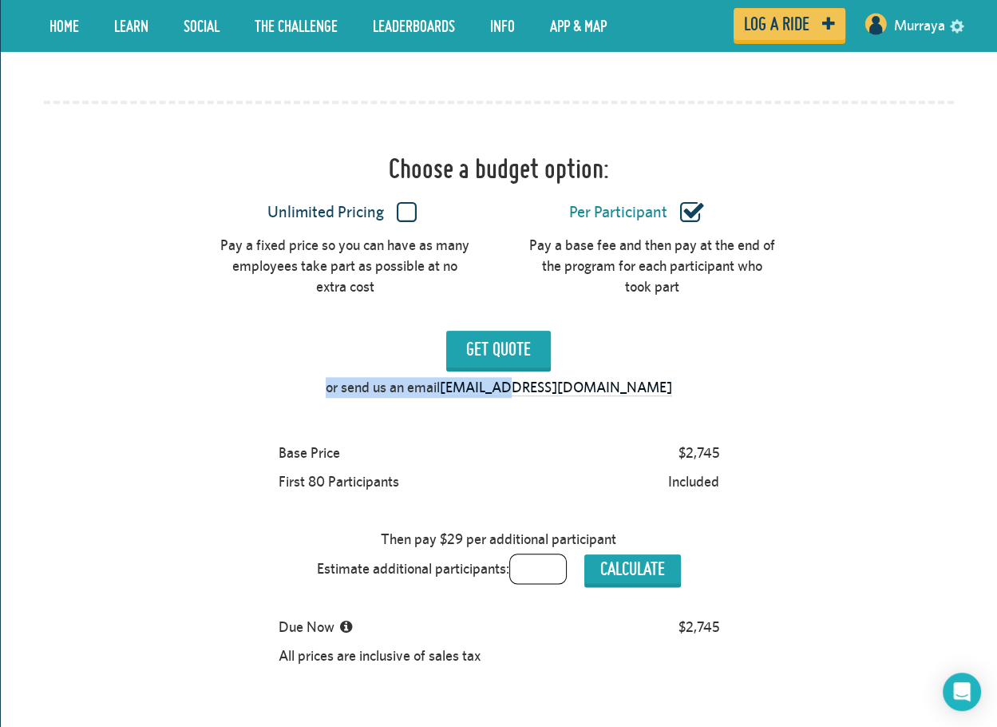
drag, startPoint x: 652, startPoint y: 370, endPoint x: 559, endPoint y: 368, distance: 92.6
click at [555, 377] on div "or send us an email hello@lovetoride.net" at bounding box center [499, 391] width 934 height 29
click at [628, 377] on div "or send us an email hello@lovetoride.net" at bounding box center [499, 391] width 934 height 29
drag, startPoint x: 638, startPoint y: 366, endPoint x: 519, endPoint y: 369, distance: 119.0
click at [519, 377] on div "or send us an email hello@lovetoride.net" at bounding box center [499, 391] width 934 height 29
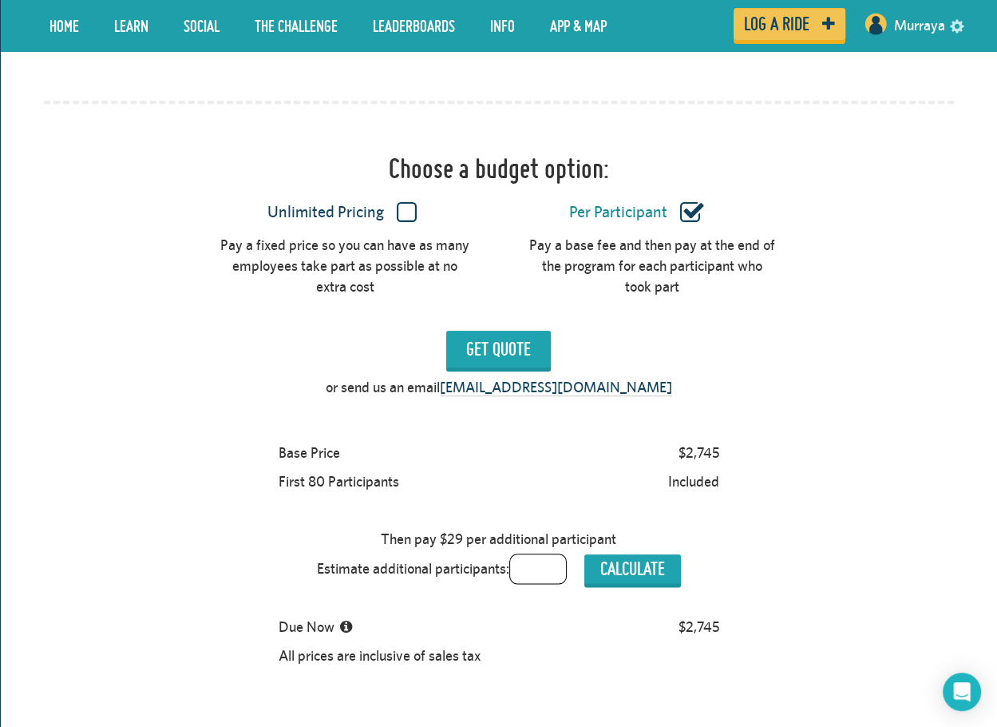
click at [670, 377] on div "or send us an email hello@lovetoride.net" at bounding box center [499, 391] width 934 height 29
drag, startPoint x: 648, startPoint y: 362, endPoint x: 620, endPoint y: 365, distance: 28.1
click at [620, 377] on div "or send us an email hello@lovetoride.net" at bounding box center [499, 391] width 934 height 29
copy p "or send us an email hello@lovetoride.net"
click at [755, 592] on div "Base Price $2,745 First 80 Participants Included Then pay $29 per additional pa…" at bounding box center [499, 554] width 910 height 232
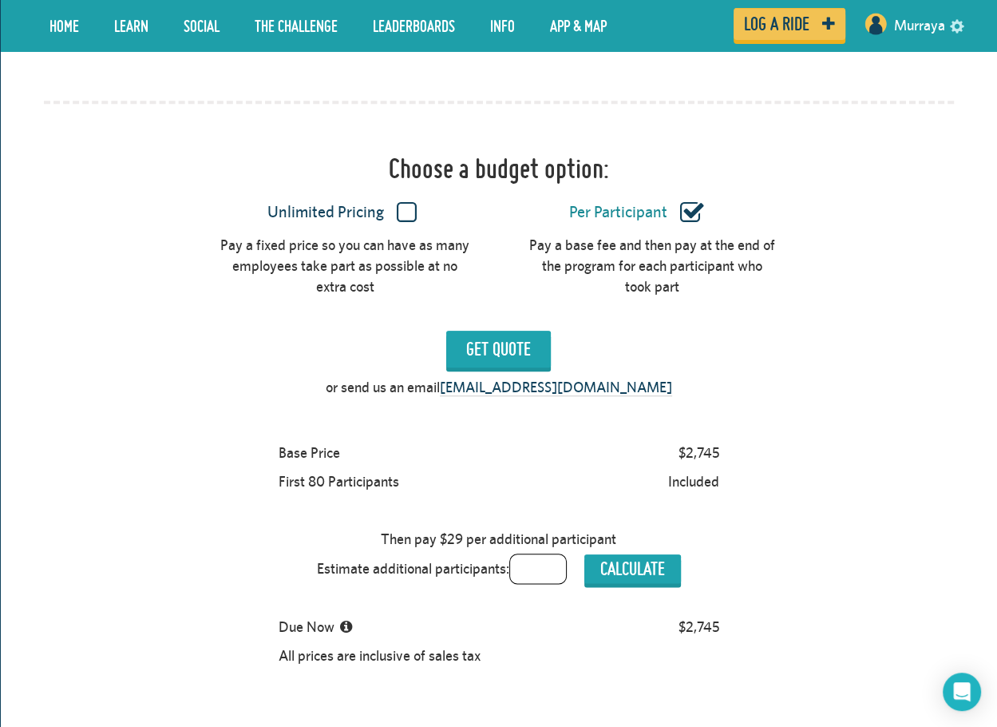
click at [924, 170] on div "Choose a budget option:" at bounding box center [499, 165] width 934 height 56
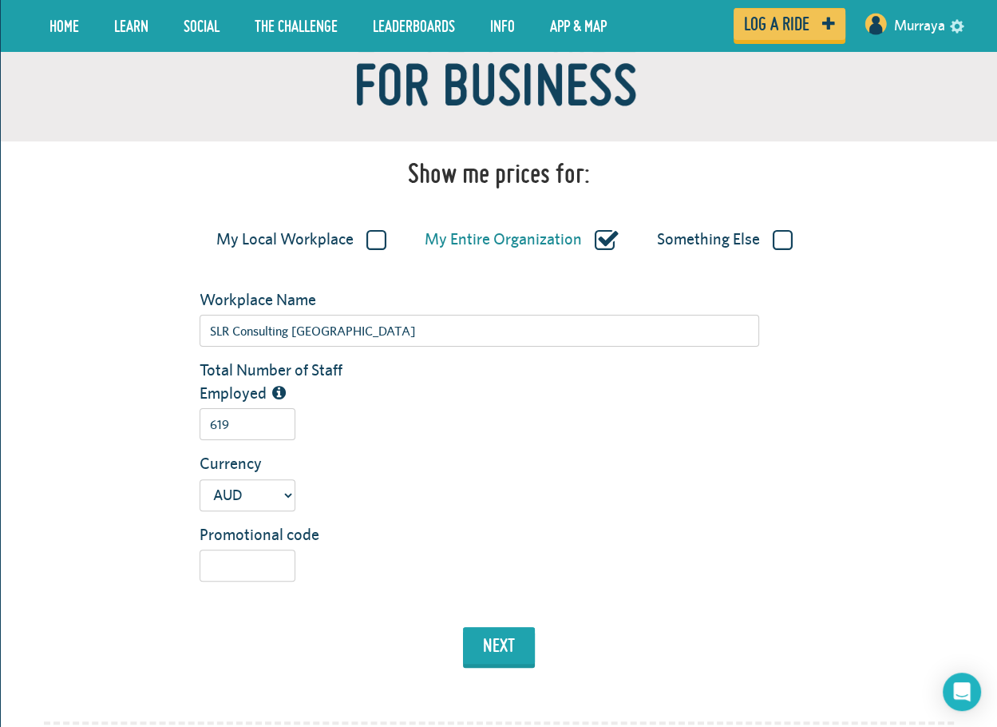
scroll to position [0, 0]
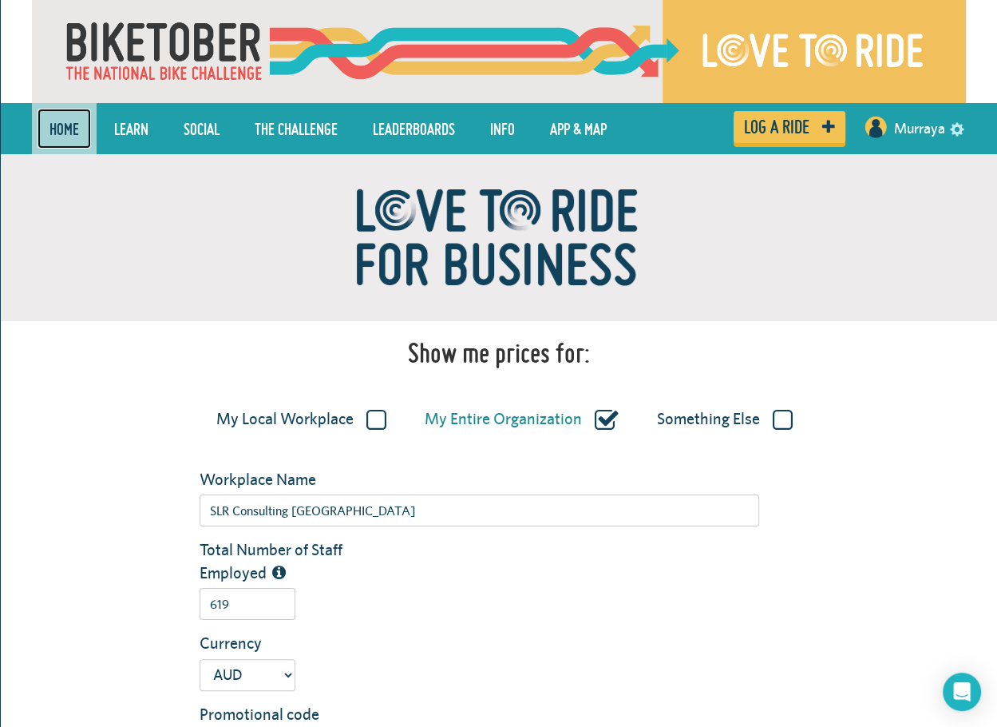
click at [85, 121] on link "Home" at bounding box center [65, 129] width 54 height 40
click at [931, 123] on link "Murraya" at bounding box center [919, 128] width 51 height 38
click at [907, 125] on link "Murraya" at bounding box center [919, 128] width 51 height 38
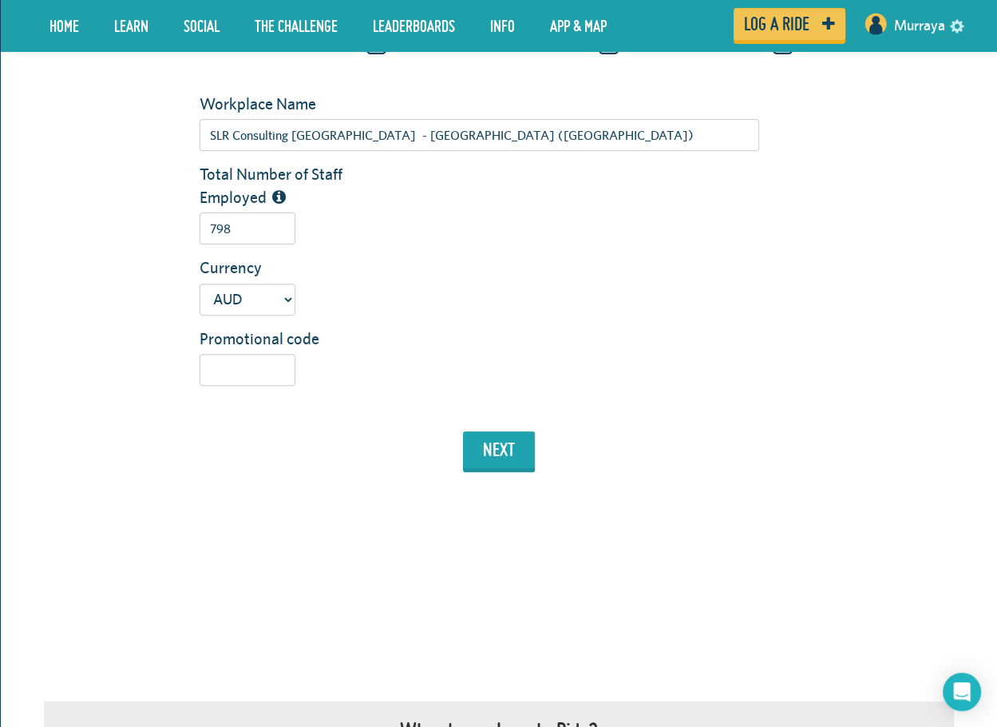
scroll to position [319, 0]
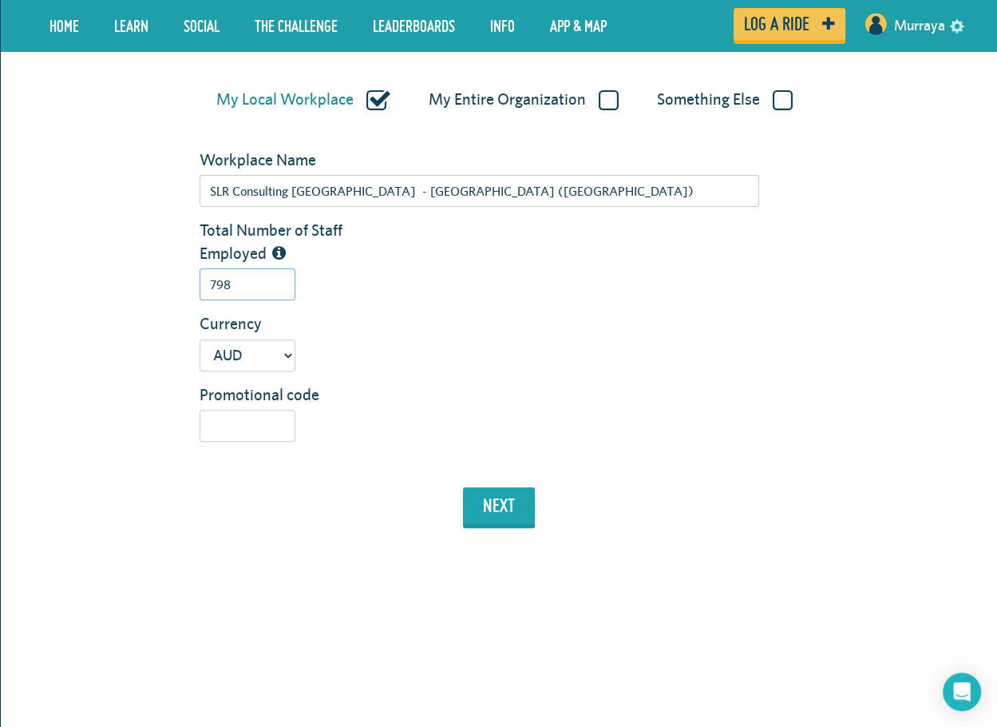
click at [266, 295] on input "798" at bounding box center [248, 284] width 96 height 32
drag, startPoint x: 258, startPoint y: 291, endPoint x: 190, endPoint y: 288, distance: 67.9
click at [190, 288] on div "798" at bounding box center [480, 284] width 584 height 32
type input "619"
click at [513, 509] on button "next" at bounding box center [499, 505] width 72 height 37
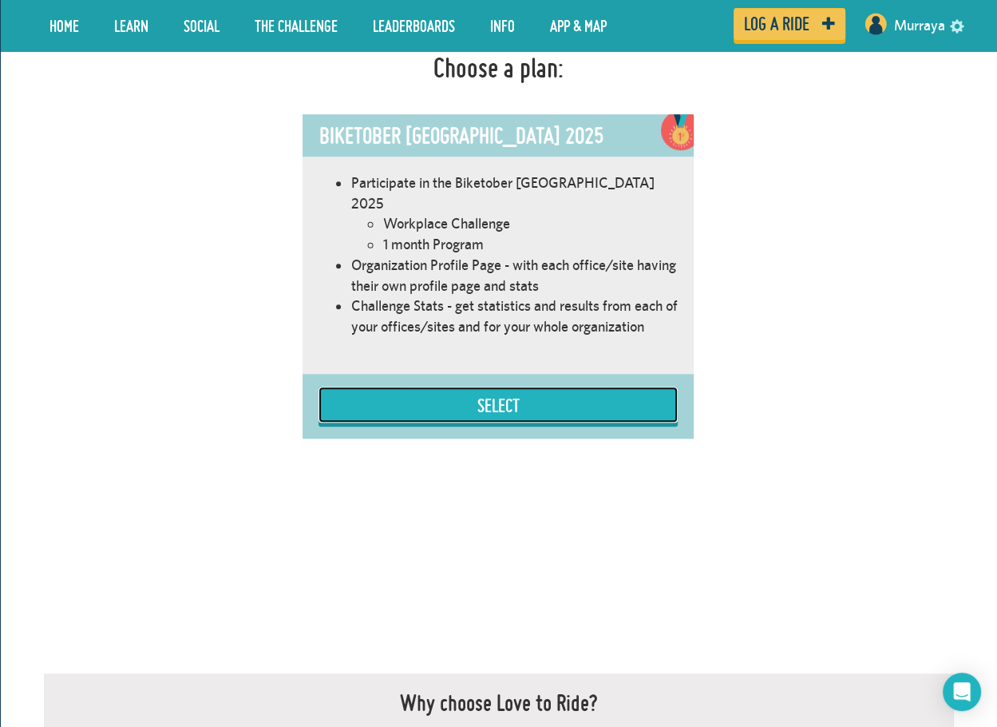
click at [562, 386] on button "Select" at bounding box center [498, 404] width 359 height 36
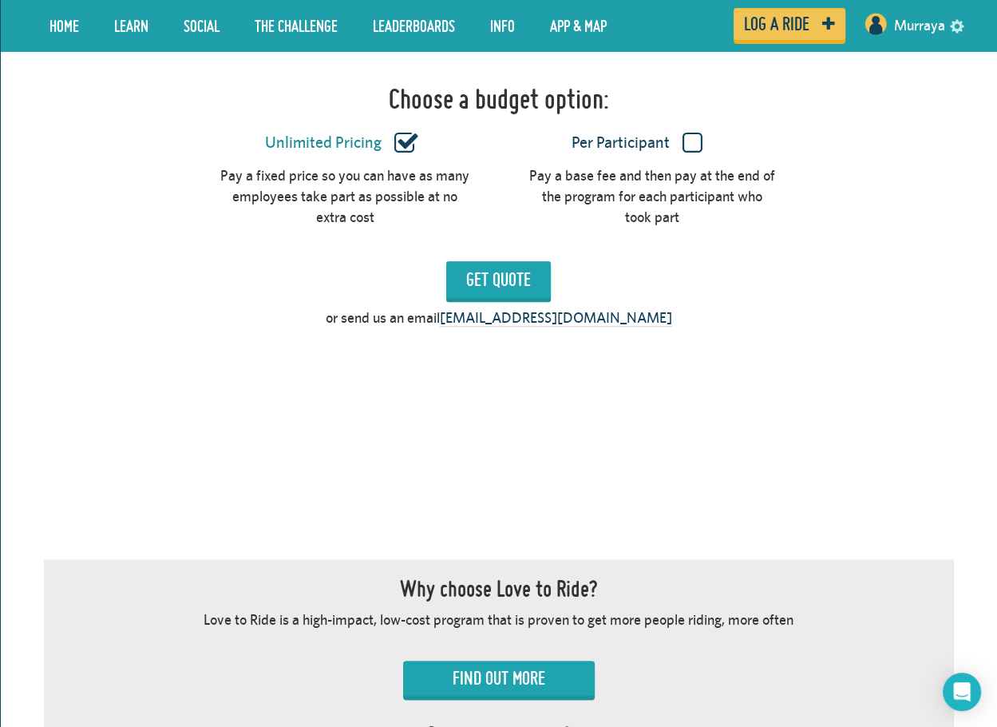
scroll to position [1377, 0]
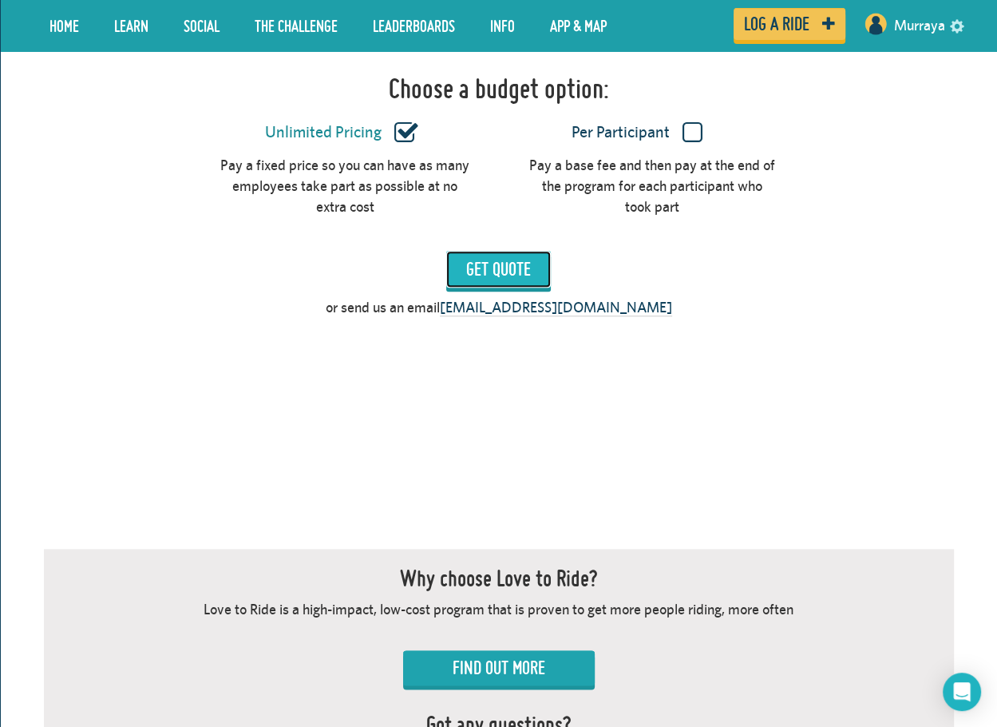
click at [521, 251] on input "Get Quote" at bounding box center [498, 269] width 105 height 37
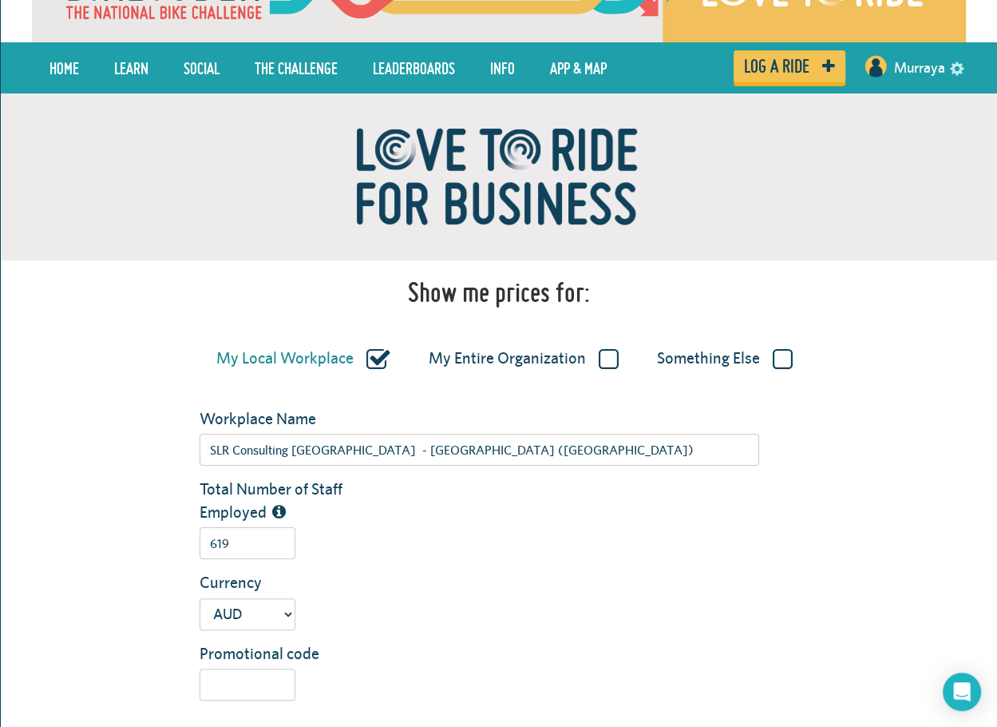
scroll to position [0, 0]
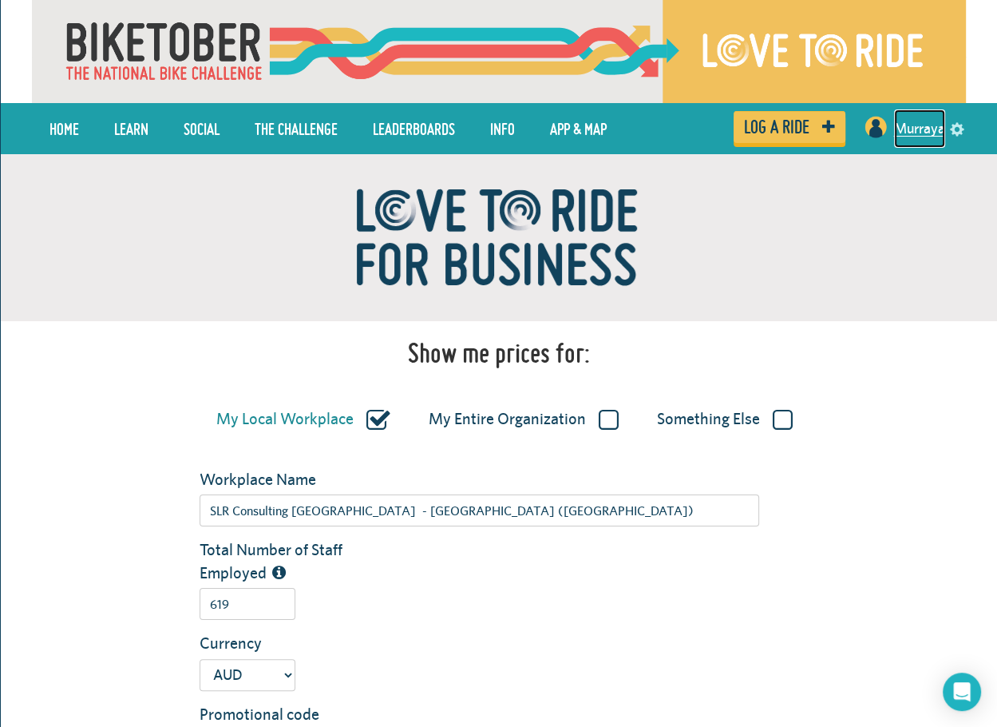
click at [920, 138] on link "Murraya" at bounding box center [919, 128] width 51 height 38
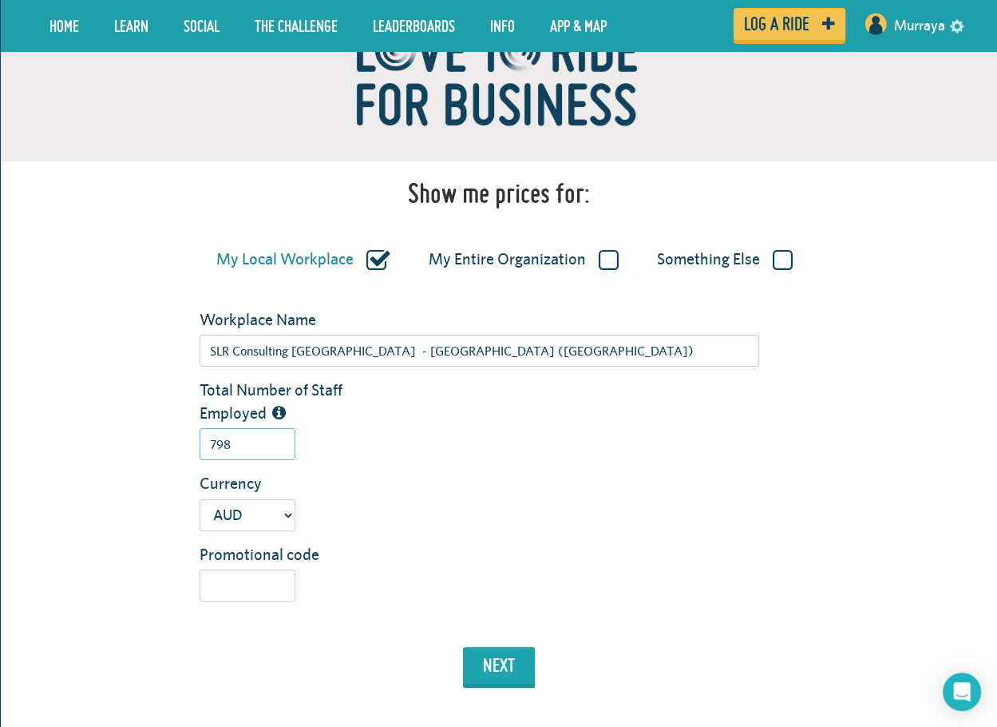
drag, startPoint x: 249, startPoint y: 451, endPoint x: 173, endPoint y: 447, distance: 76.0
click at [173, 447] on div "Total Number of Staff Employed 798" at bounding box center [499, 424] width 934 height 93
type input "179"
drag, startPoint x: 490, startPoint y: 658, endPoint x: 591, endPoint y: 620, distance: 107.4
click at [491, 656] on button "next" at bounding box center [499, 665] width 72 height 37
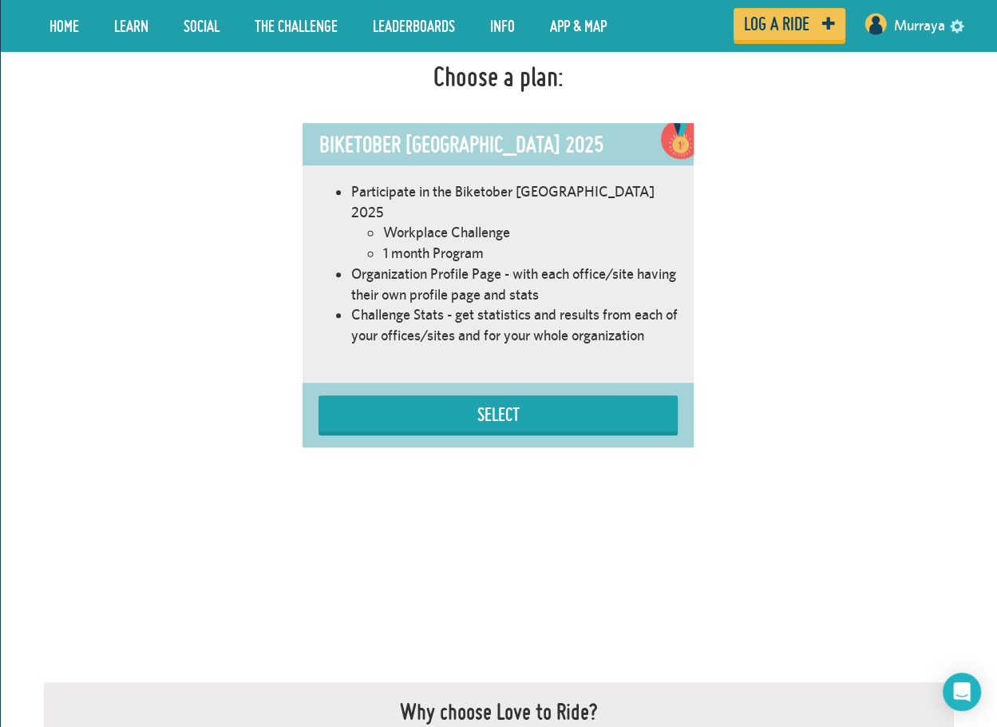
scroll to position [901, 0]
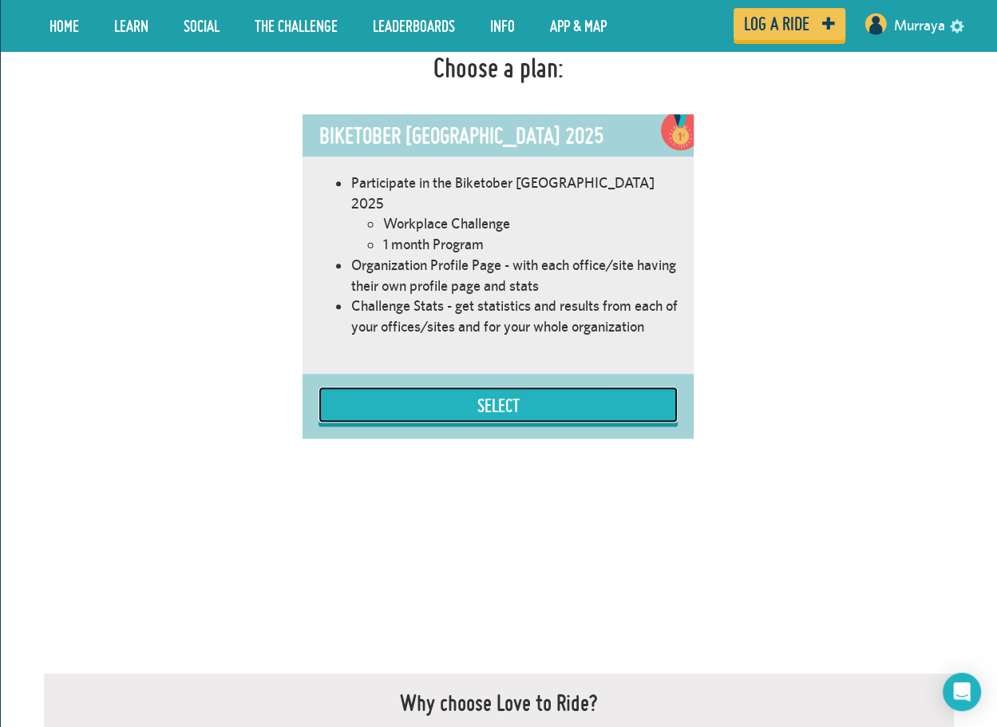
click at [552, 393] on button "Select" at bounding box center [498, 404] width 359 height 36
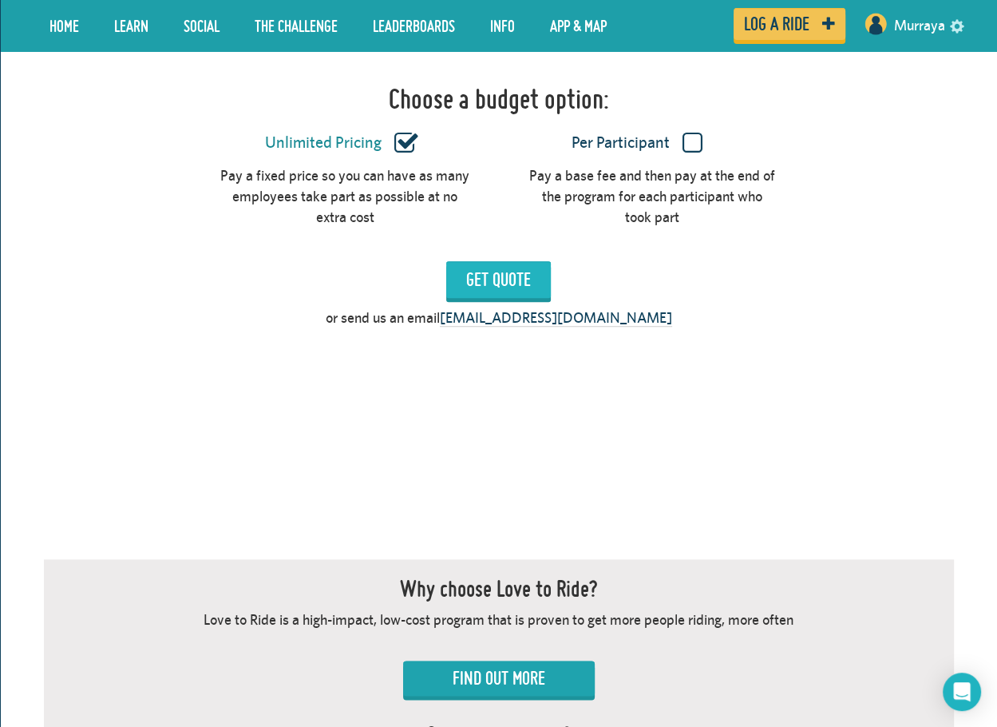
scroll to position [1377, 0]
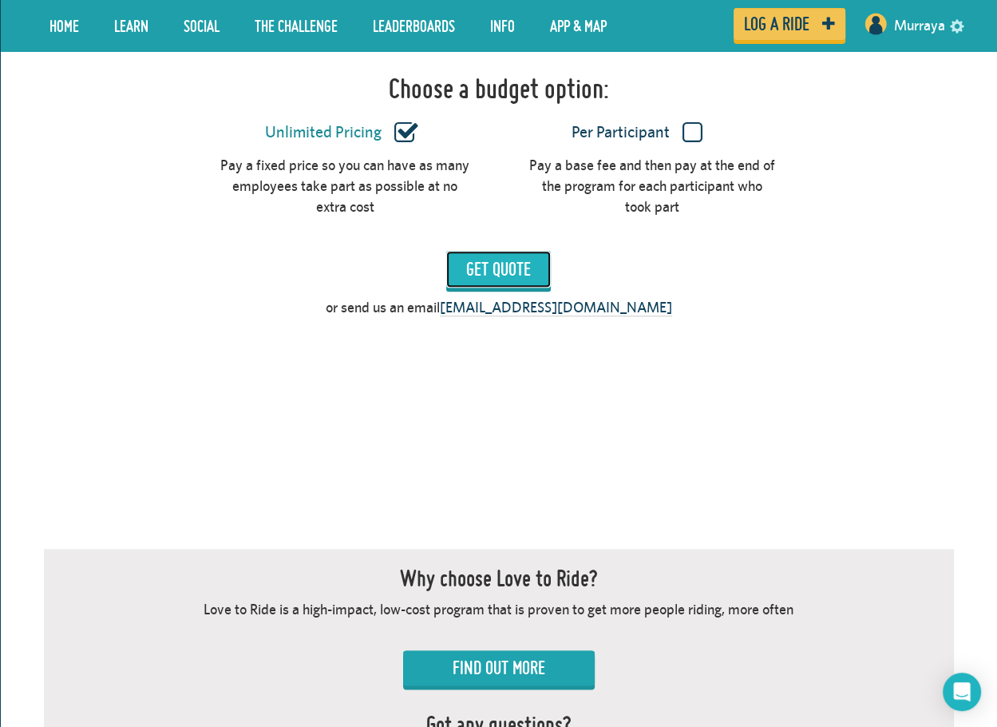
click at [506, 254] on input "Get Quote" at bounding box center [498, 269] width 105 height 37
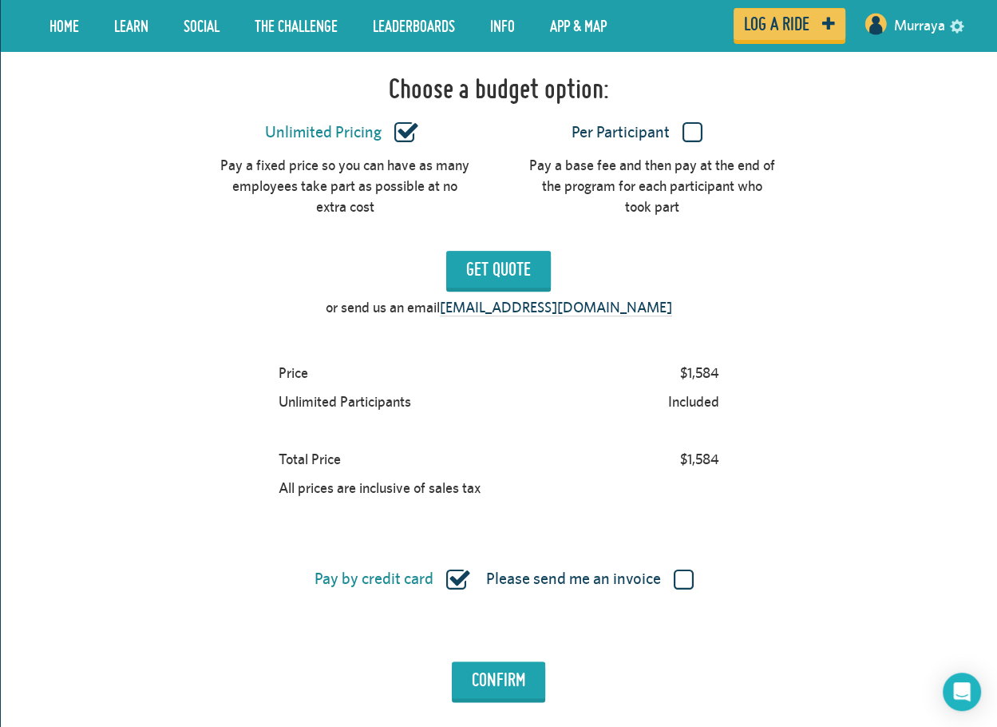
drag, startPoint x: 741, startPoint y: 451, endPoint x: 646, endPoint y: 378, distance: 120.1
click at [646, 379] on div "Price $1,584 Unlimited Participants Included Total Price $1,584 All prices are …" at bounding box center [499, 431] width 910 height 144
click at [718, 446] on div "$1,584" at bounding box center [700, 459] width 54 height 29
click at [690, 112] on div "Per Participant" at bounding box center [646, 127] width 295 height 31
click at [684, 122] on label "Per Participant" at bounding box center [637, 132] width 249 height 21
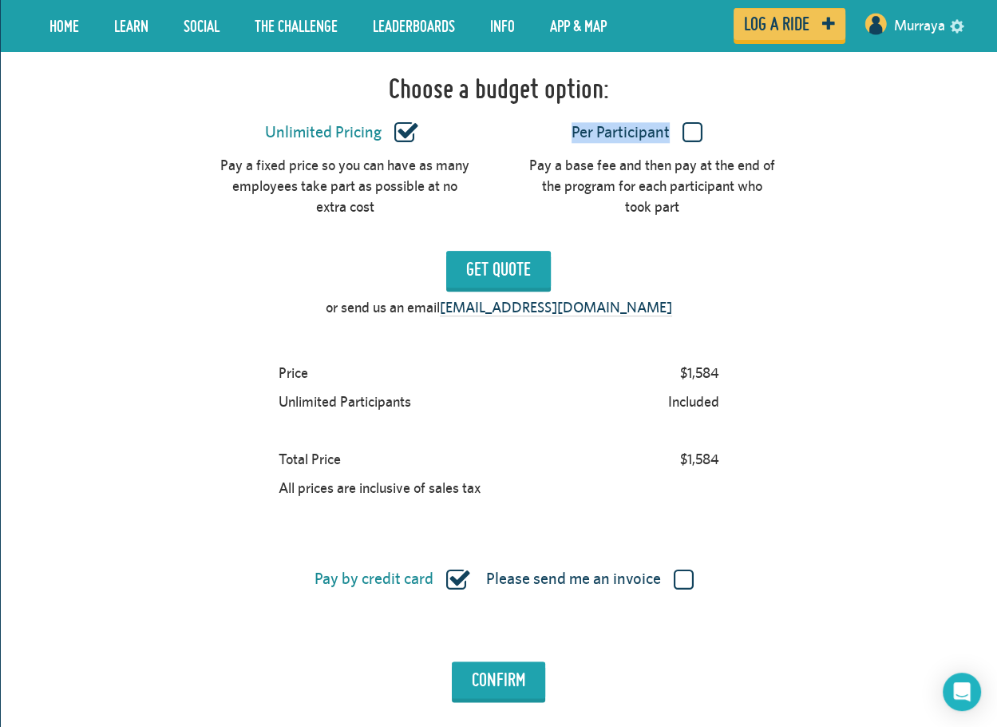
click at [0, 0] on input "Per Participant" at bounding box center [0, 0] width 0 height 0
click at [525, 251] on input "Get Quote" at bounding box center [498, 269] width 105 height 37
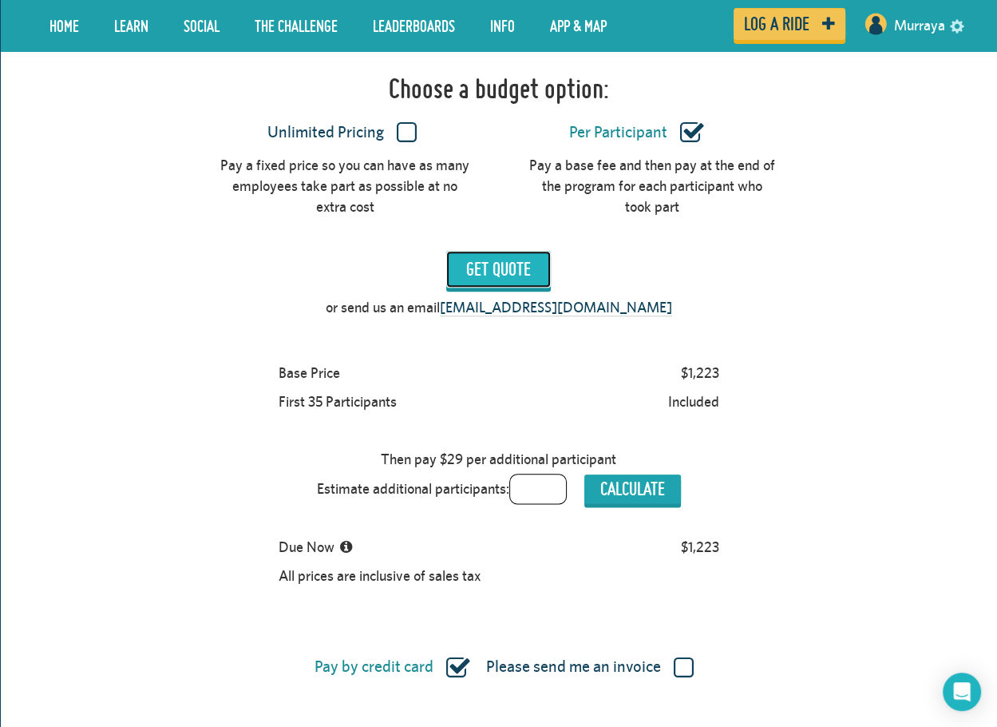
scroll to position [1457, 0]
